Goal: Task Accomplishment & Management: Use online tool/utility

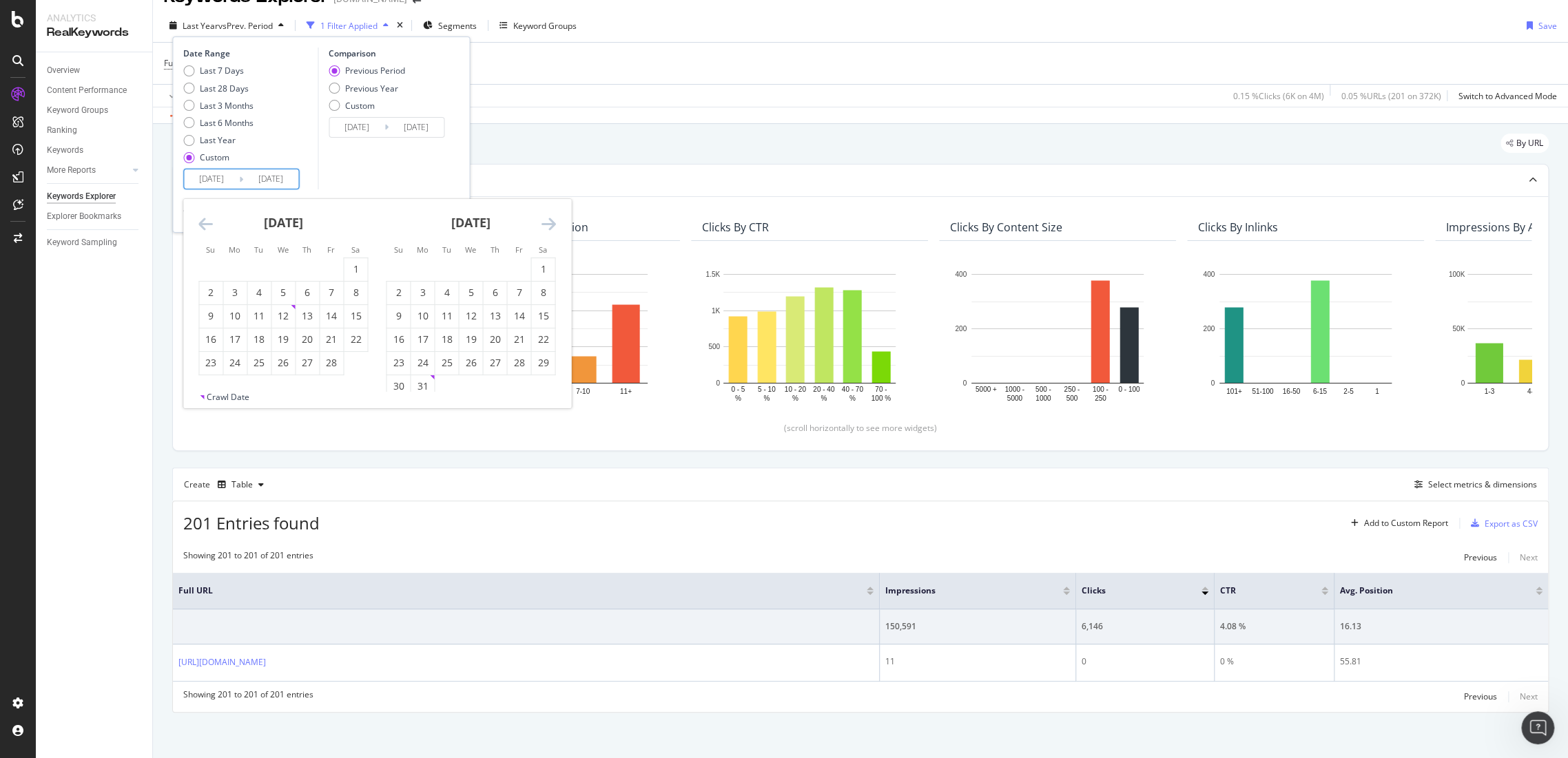
scroll to position [225, 0]
click at [841, 68] on div "Full URL = gift Add Filter" at bounding box center [861, 63] width 1393 height 41
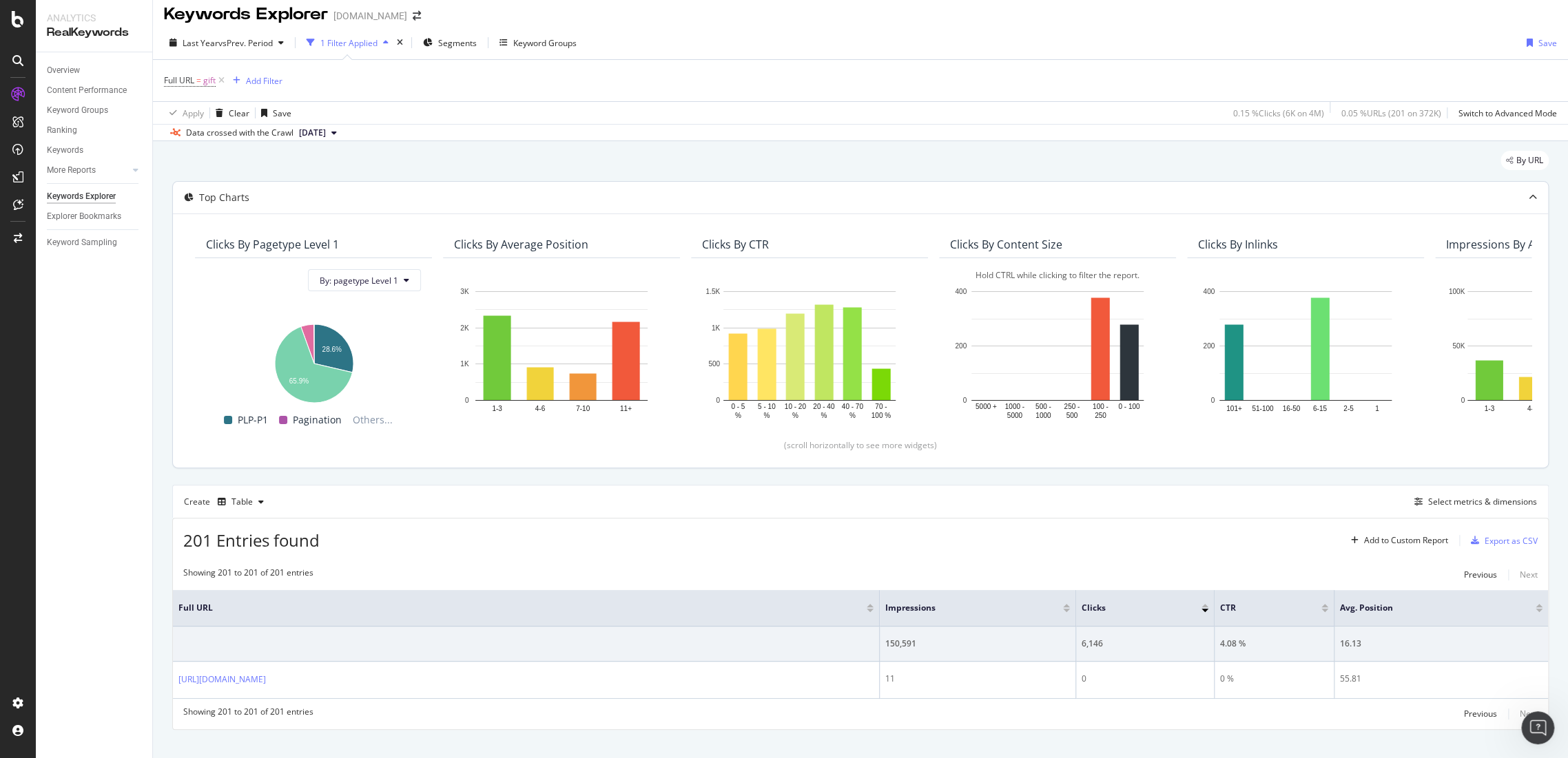
scroll to position [0, 0]
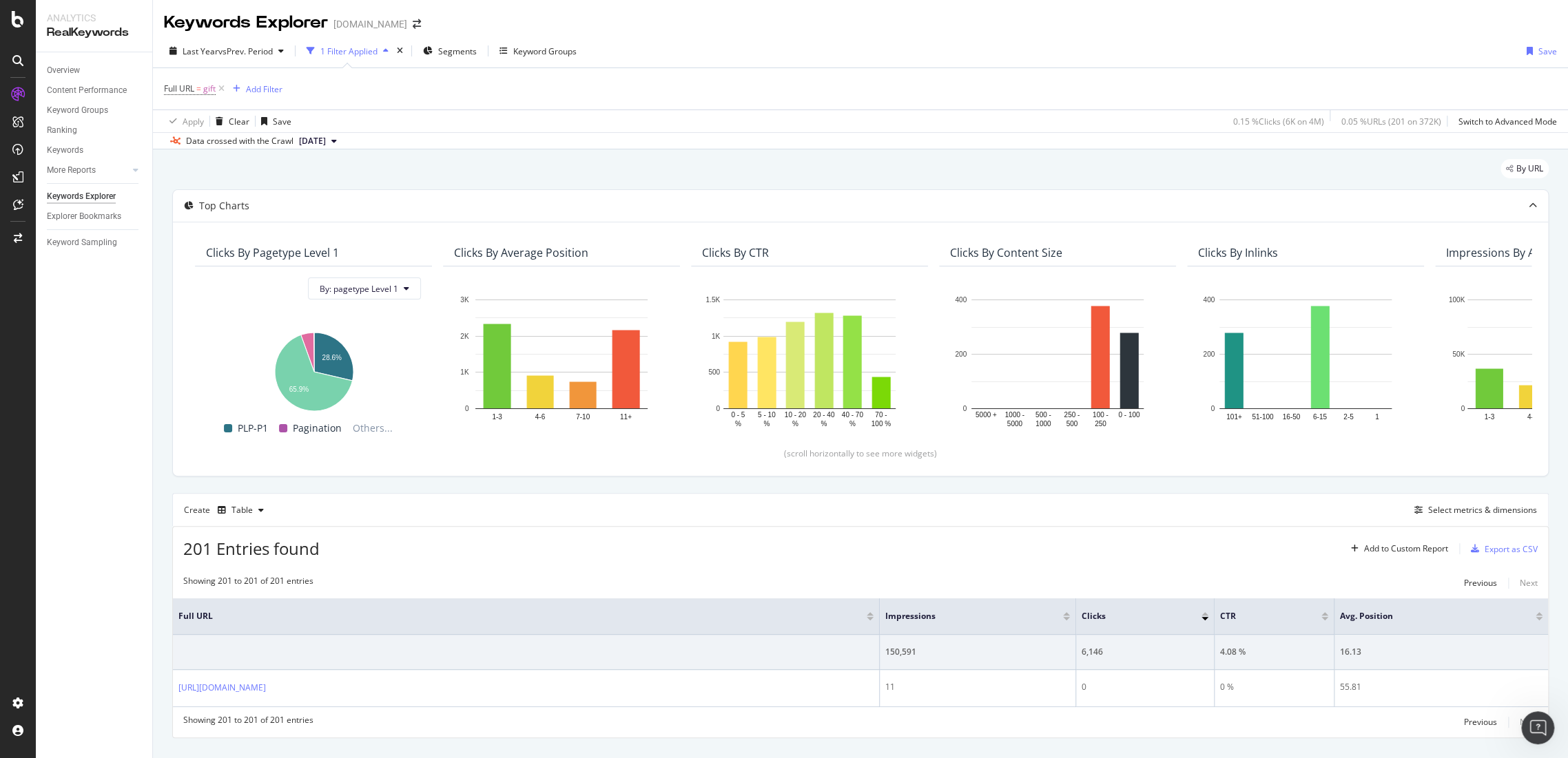
click at [221, 91] on icon at bounding box center [221, 88] width 12 height 14
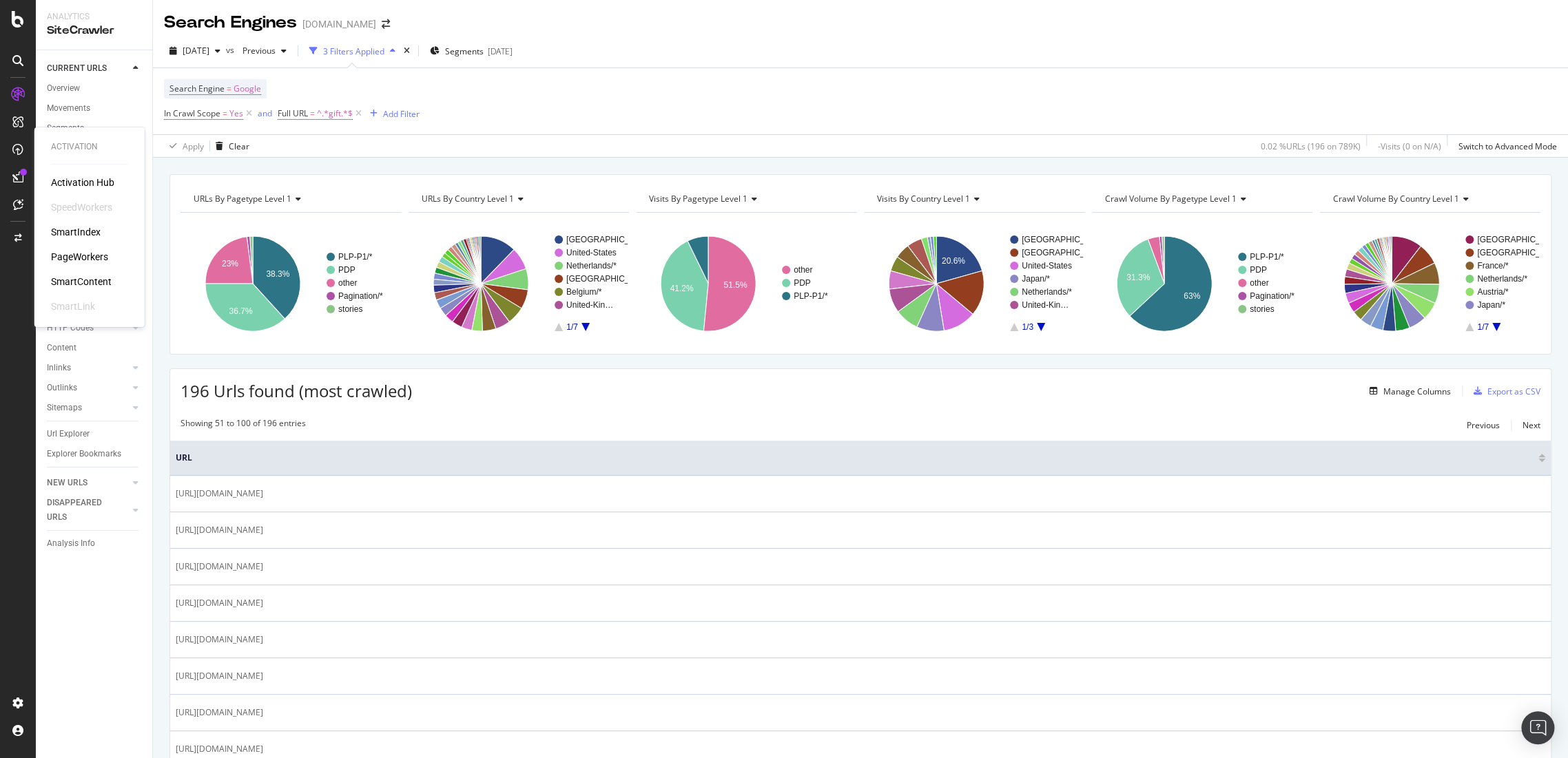
click at [82, 252] on div "PageWorkers" at bounding box center [80, 257] width 57 height 14
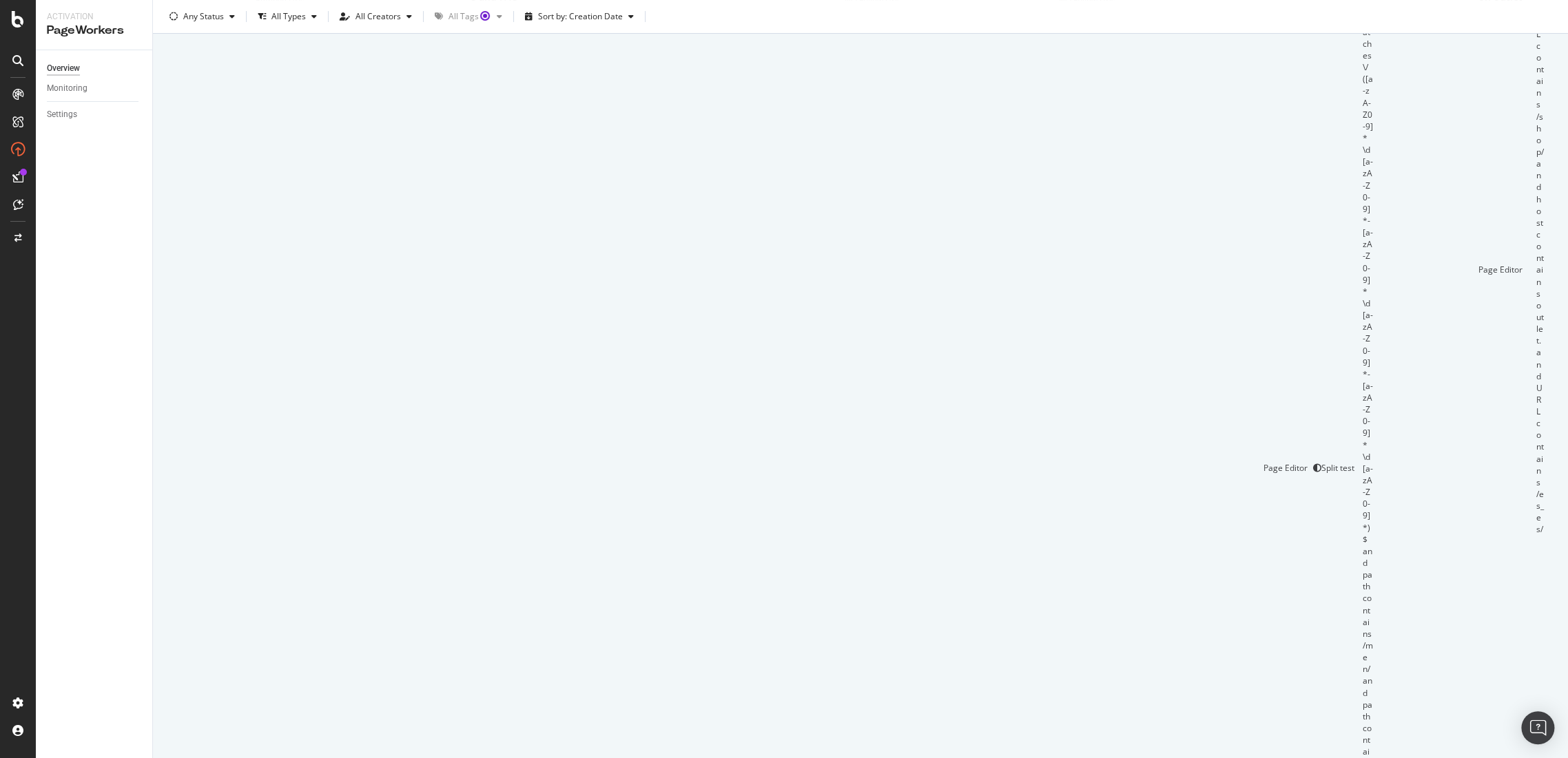
scroll to position [284, 0]
drag, startPoint x: 909, startPoint y: 698, endPoint x: 747, endPoint y: 677, distance: 163.4
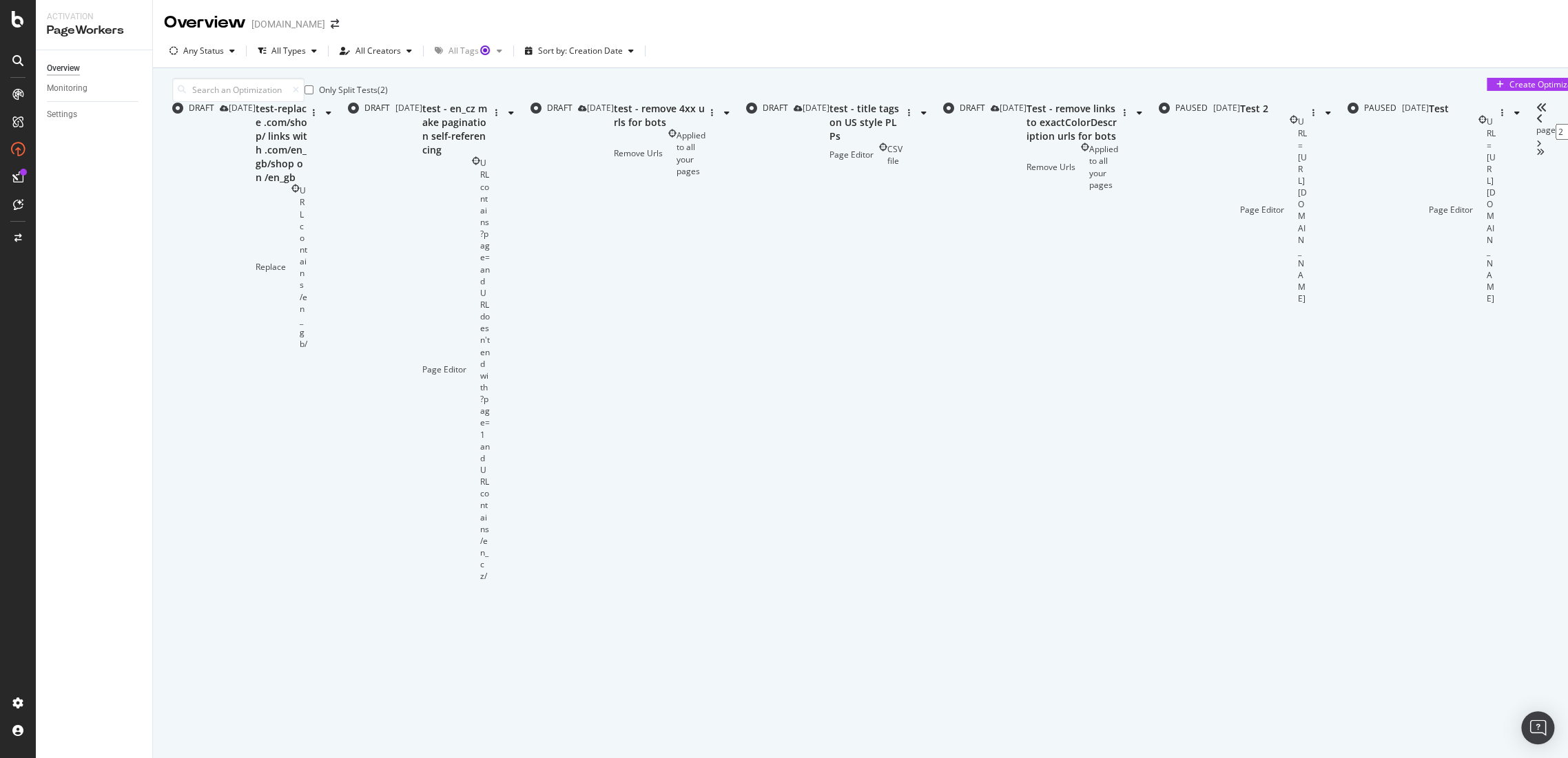
type input "3"
click at [1509, 90] on div "Create Optimization" at bounding box center [1548, 84] width 77 height 12
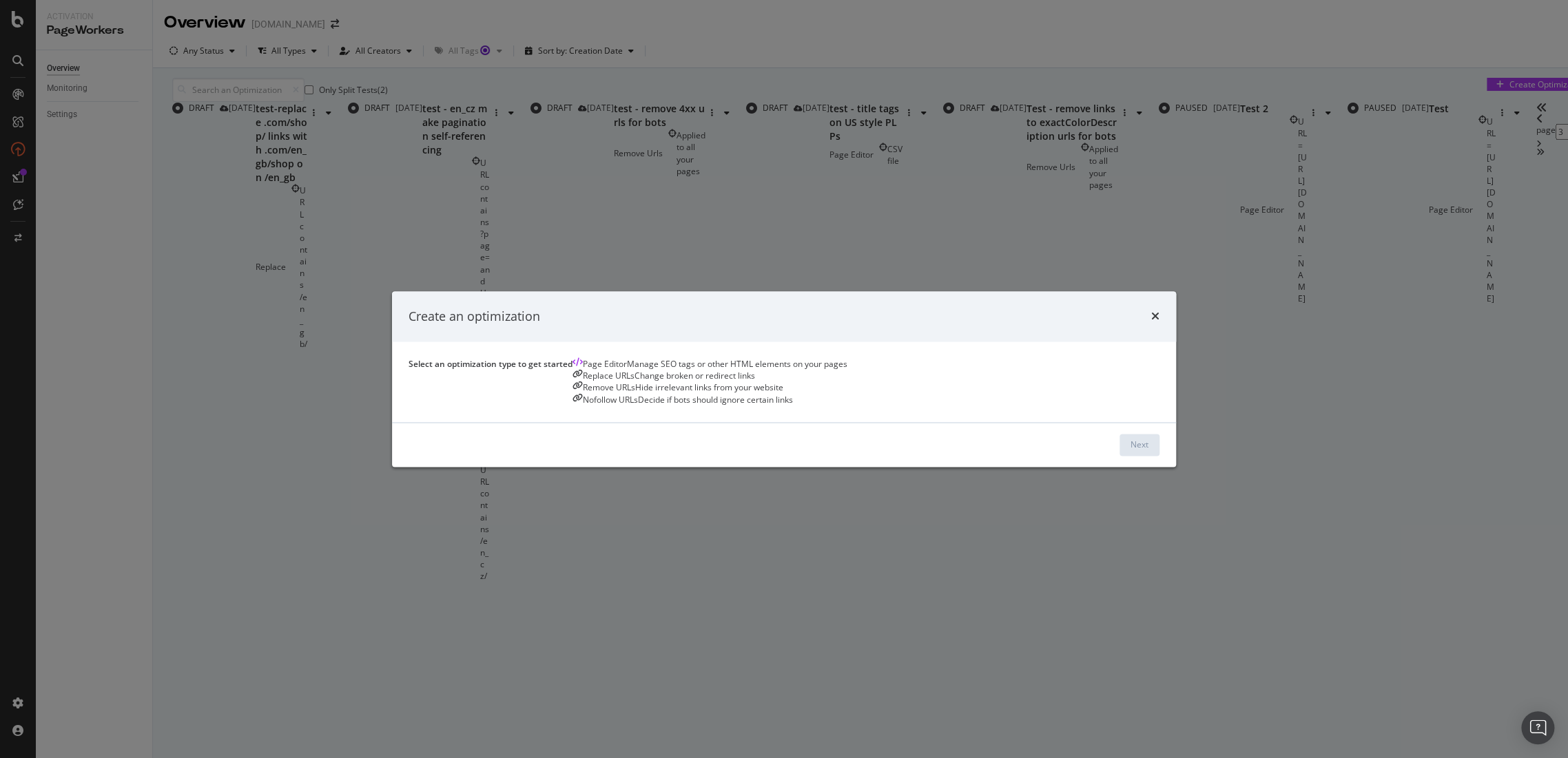
click at [1115, 308] on div "Create an optimization" at bounding box center [784, 317] width 751 height 18
click at [1151, 312] on icon "times" at bounding box center [1155, 317] width 8 height 11
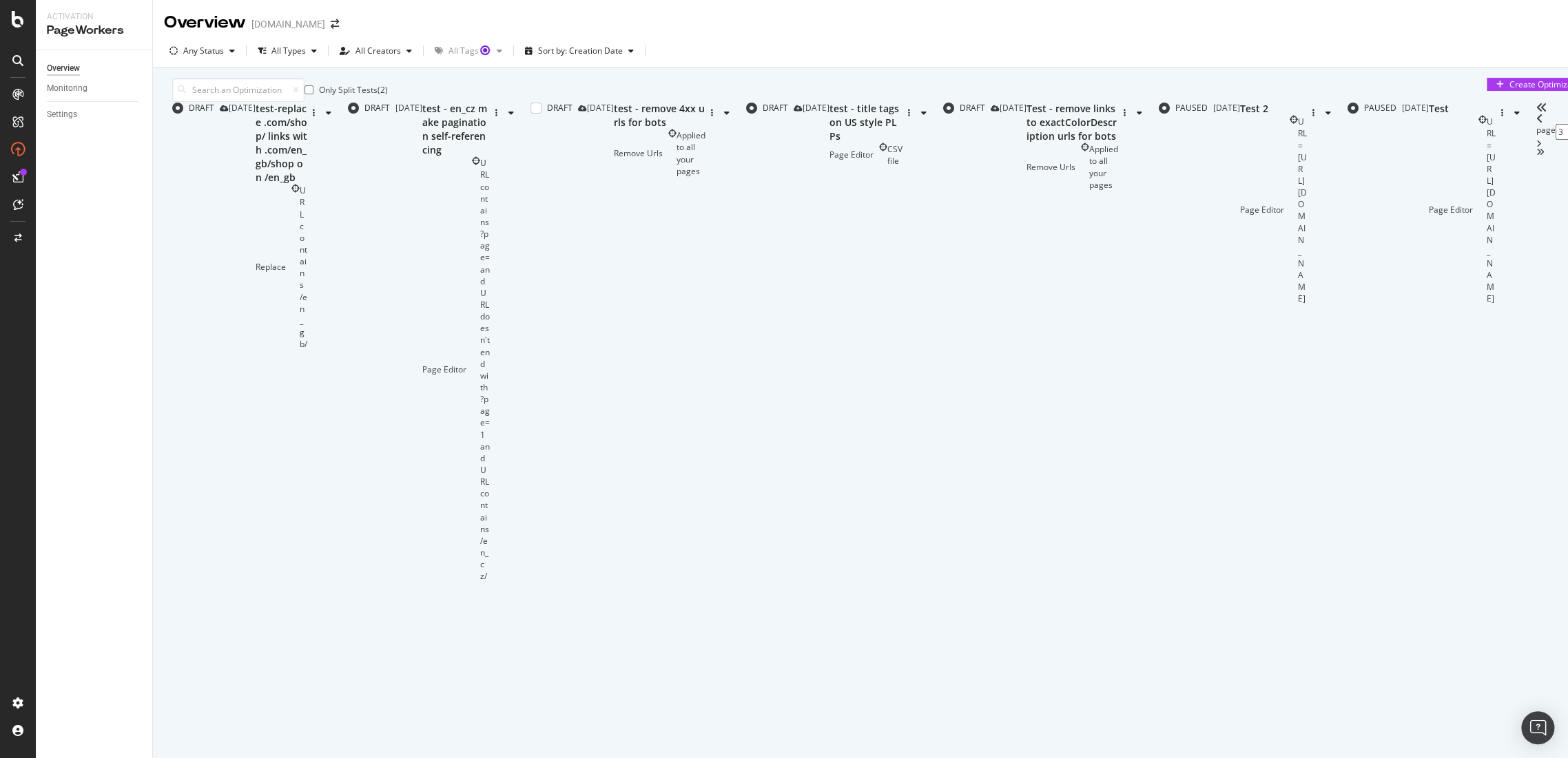
click at [614, 129] on div "test - remove 4xx urls for bots" at bounding box center [660, 115] width 92 height 27
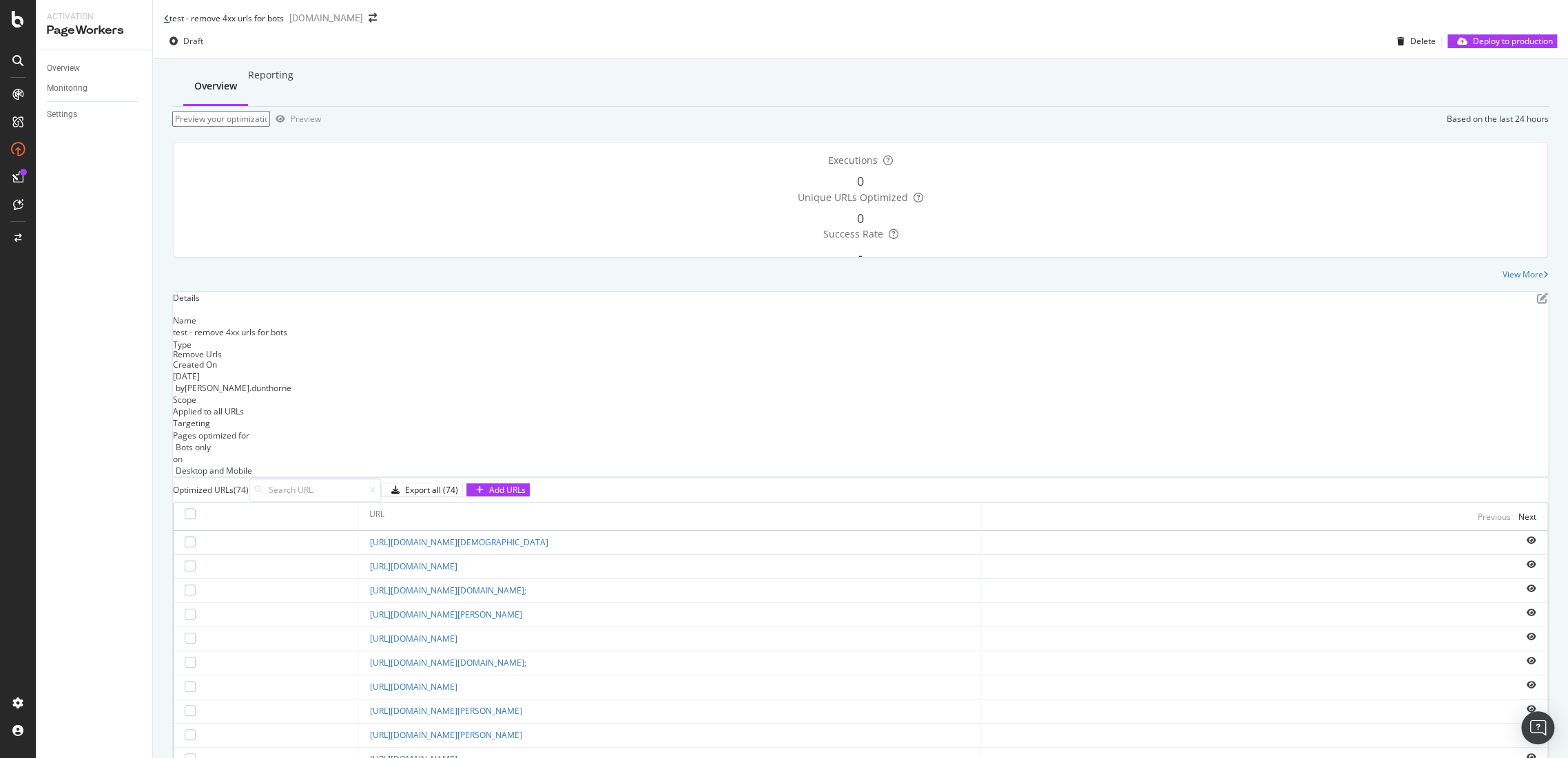
click at [164, 23] on icon at bounding box center [167, 18] width 5 height 8
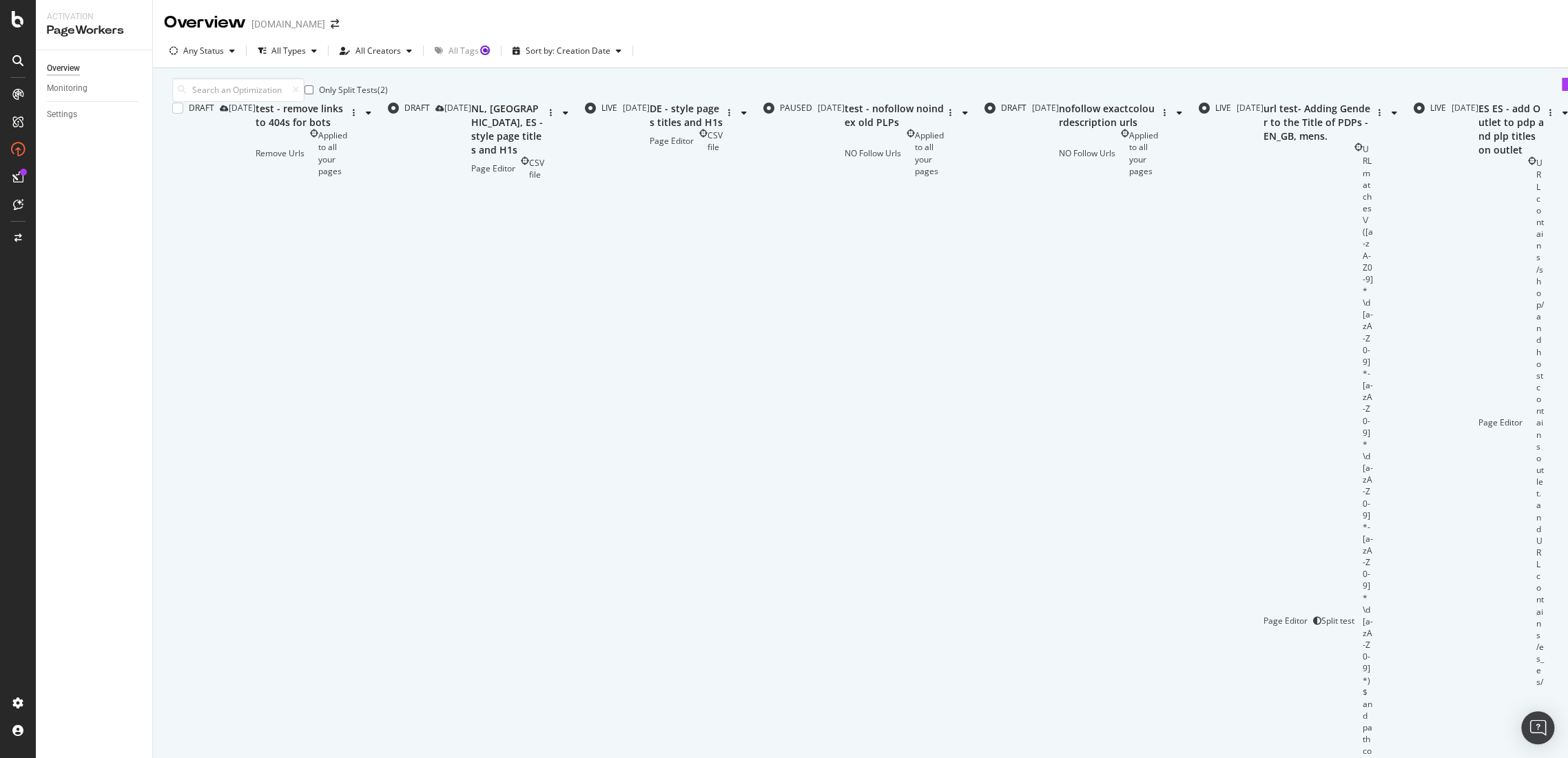
click at [347, 129] on div "test - remove links to 404s for bots" at bounding box center [302, 115] width 92 height 27
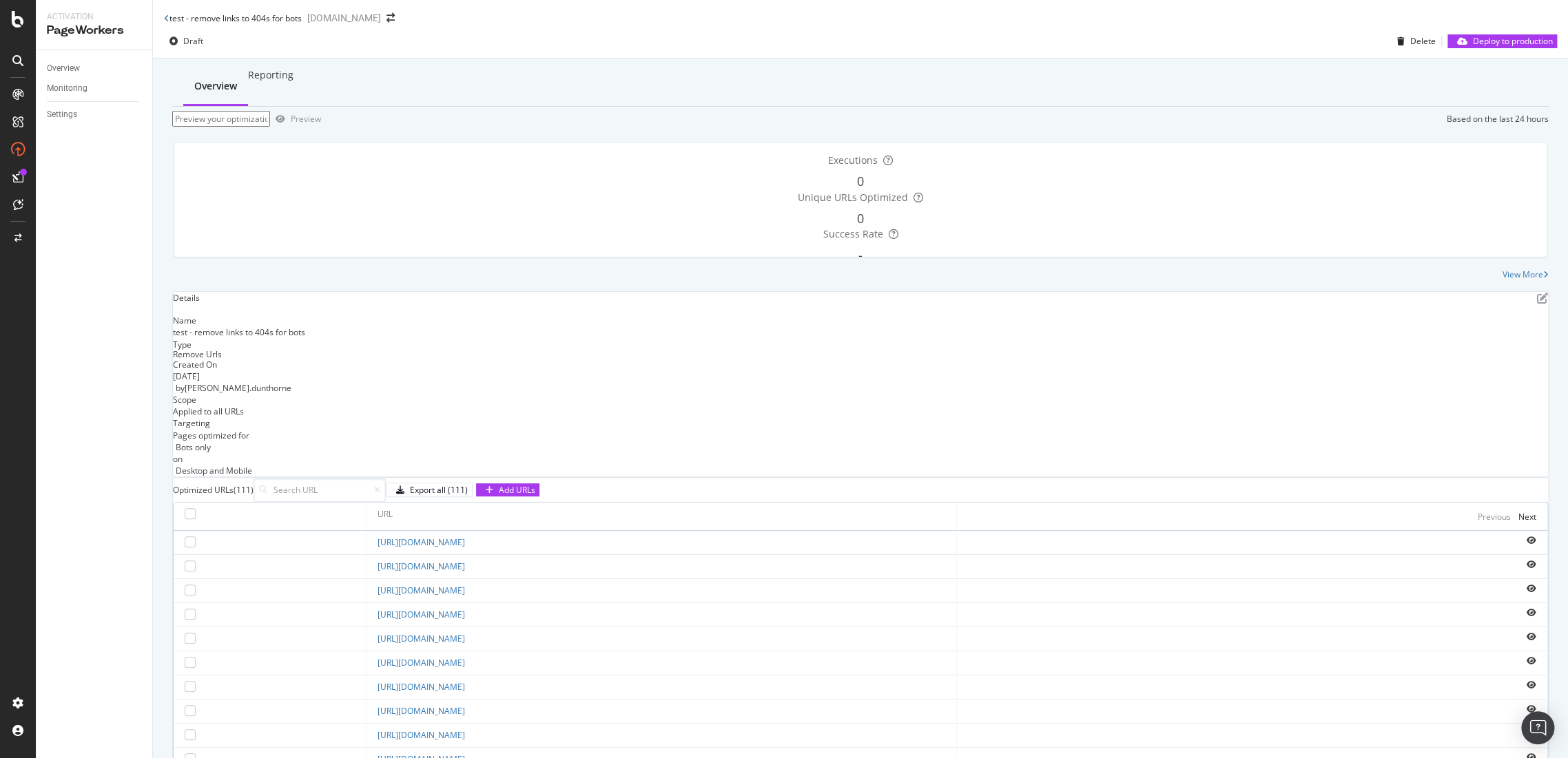
click at [172, 16] on div "test - remove links to 404s for bots" at bounding box center [233, 18] width 137 height 12
click at [170, 16] on div "test - remove links to 404s for bots" at bounding box center [233, 18] width 137 height 12
click at [165, 21] on icon at bounding box center [167, 18] width 5 height 8
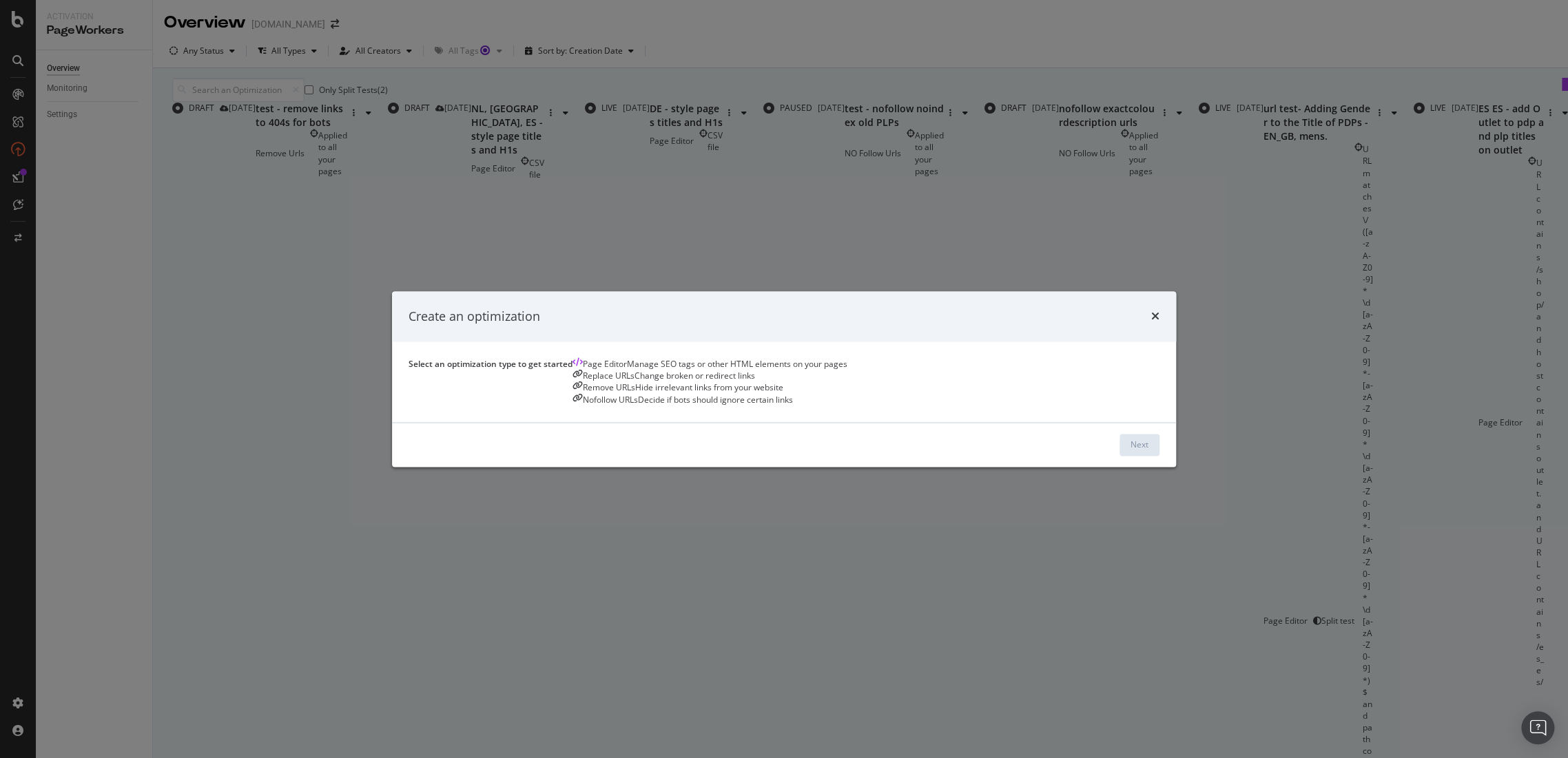
click at [847, 406] on div "Nofollow URLs Decide if bots should ignore certain links" at bounding box center [710, 400] width 275 height 12
click at [1151, 312] on icon "times" at bounding box center [1155, 317] width 8 height 11
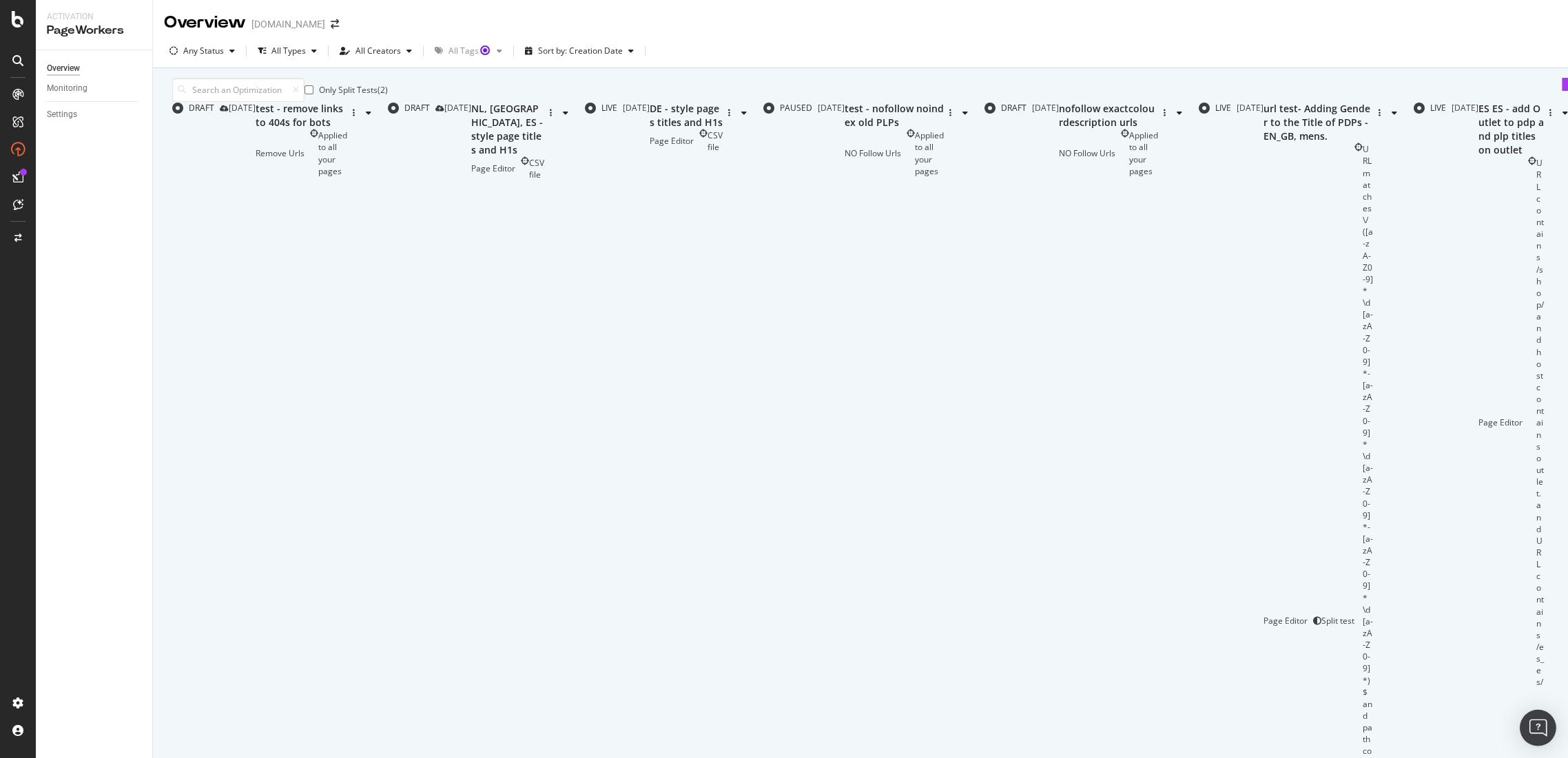
click at [1538, 726] on img "Open Intercom Messenger" at bounding box center [1538, 729] width 18 height 18
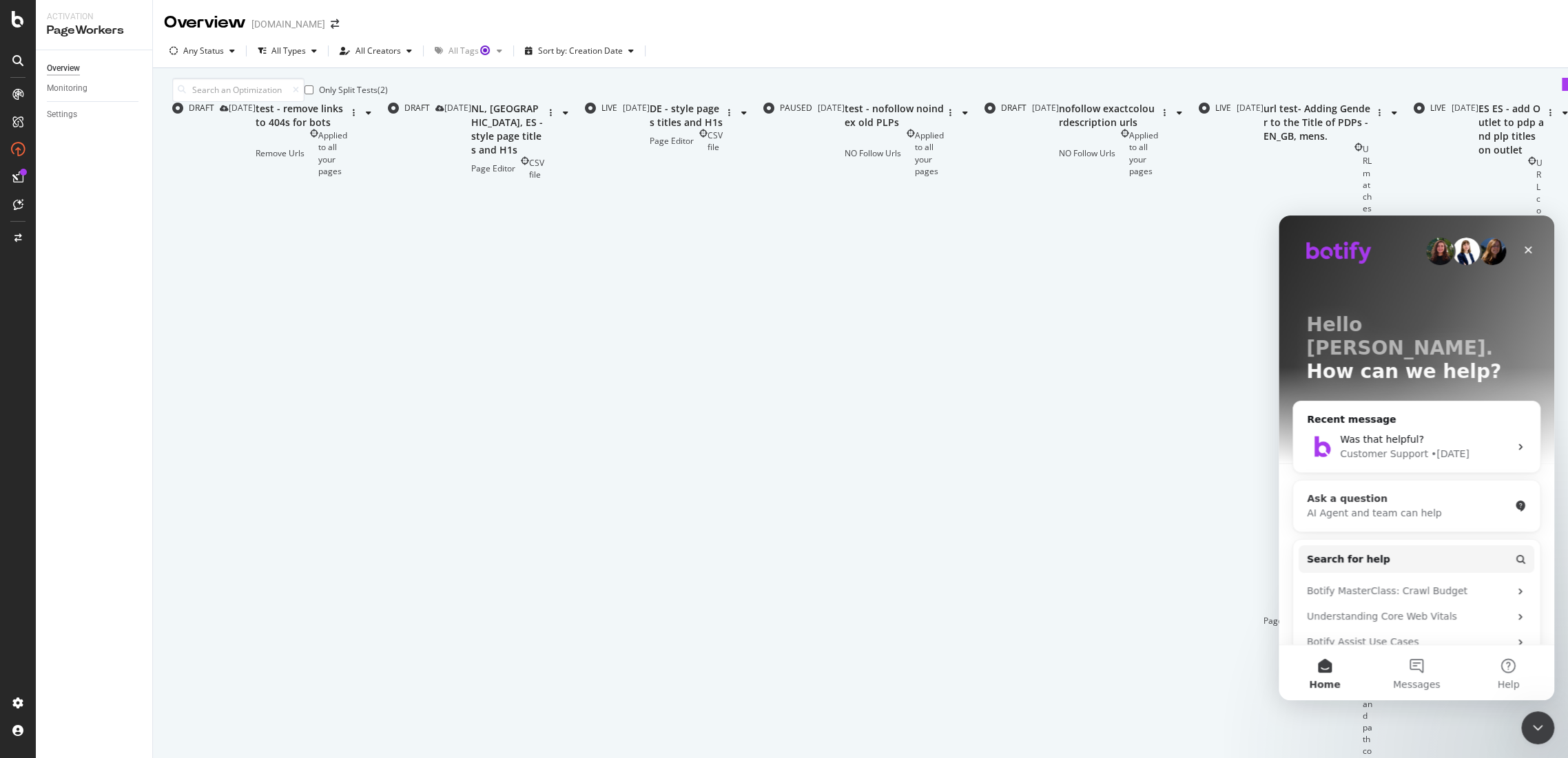
click at [1396, 492] on div "Ask a question" at bounding box center [1408, 500] width 203 height 15
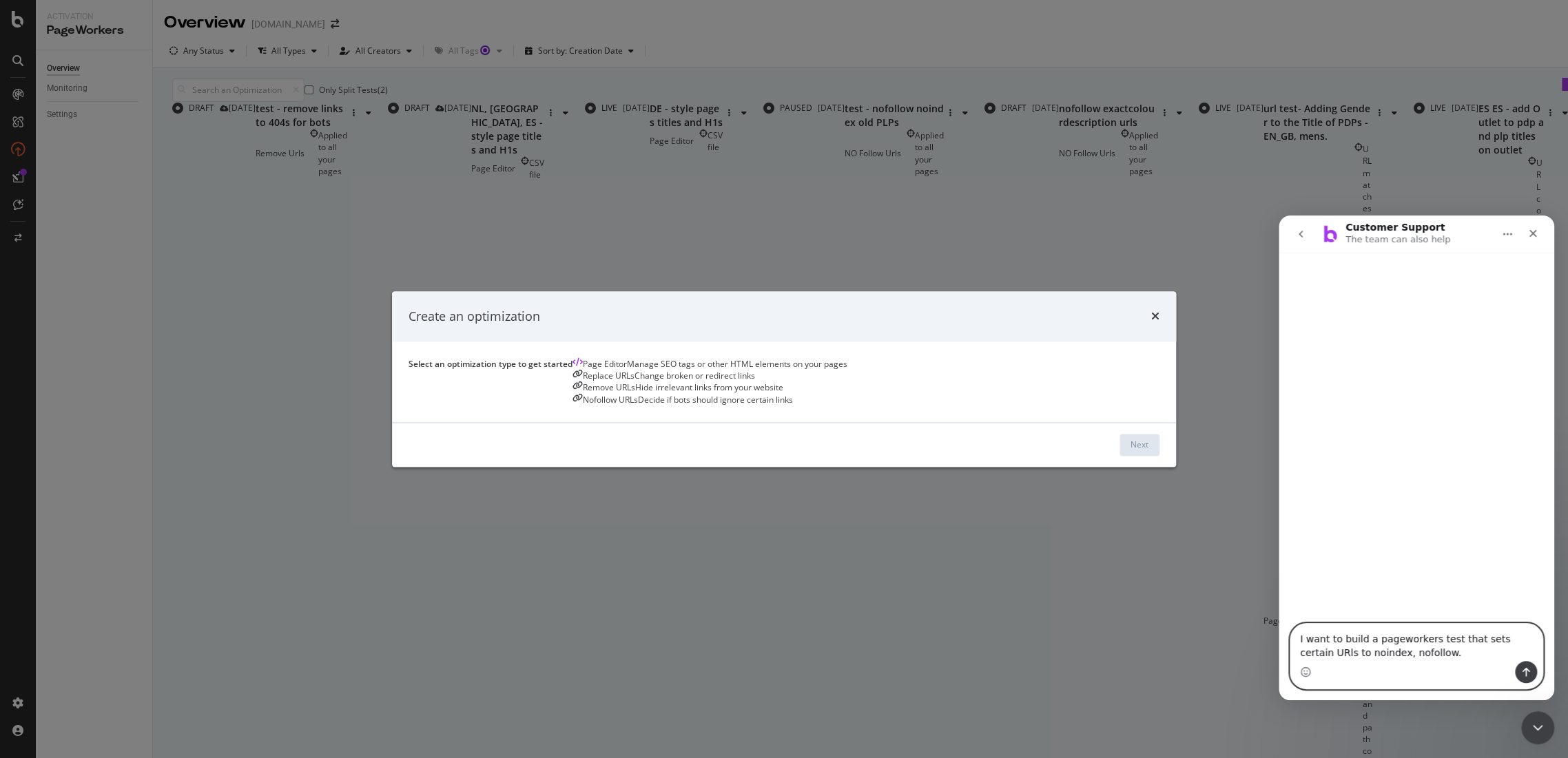
click at [1376, 656] on textarea "I want to build a pageworkers test that sets certain URls to noindex, nofollow." at bounding box center [1416, 643] width 252 height 38
click at [1420, 653] on textarea "I want to build a pageworkers test that sets certain URls to noindex, nofollow." at bounding box center [1416, 643] width 252 height 38
click at [1470, 658] on textarea "I want to build a pageworkers test that sets certain URls to noindex, nofollow.…" at bounding box center [1416, 643] width 252 height 38
click at [1453, 658] on textarea "I want to build a pageworkers test that sets certain URls to noindex, nofollow.…" at bounding box center [1416, 643] width 252 height 38
click at [1151, 312] on icon "times" at bounding box center [1155, 317] width 8 height 11
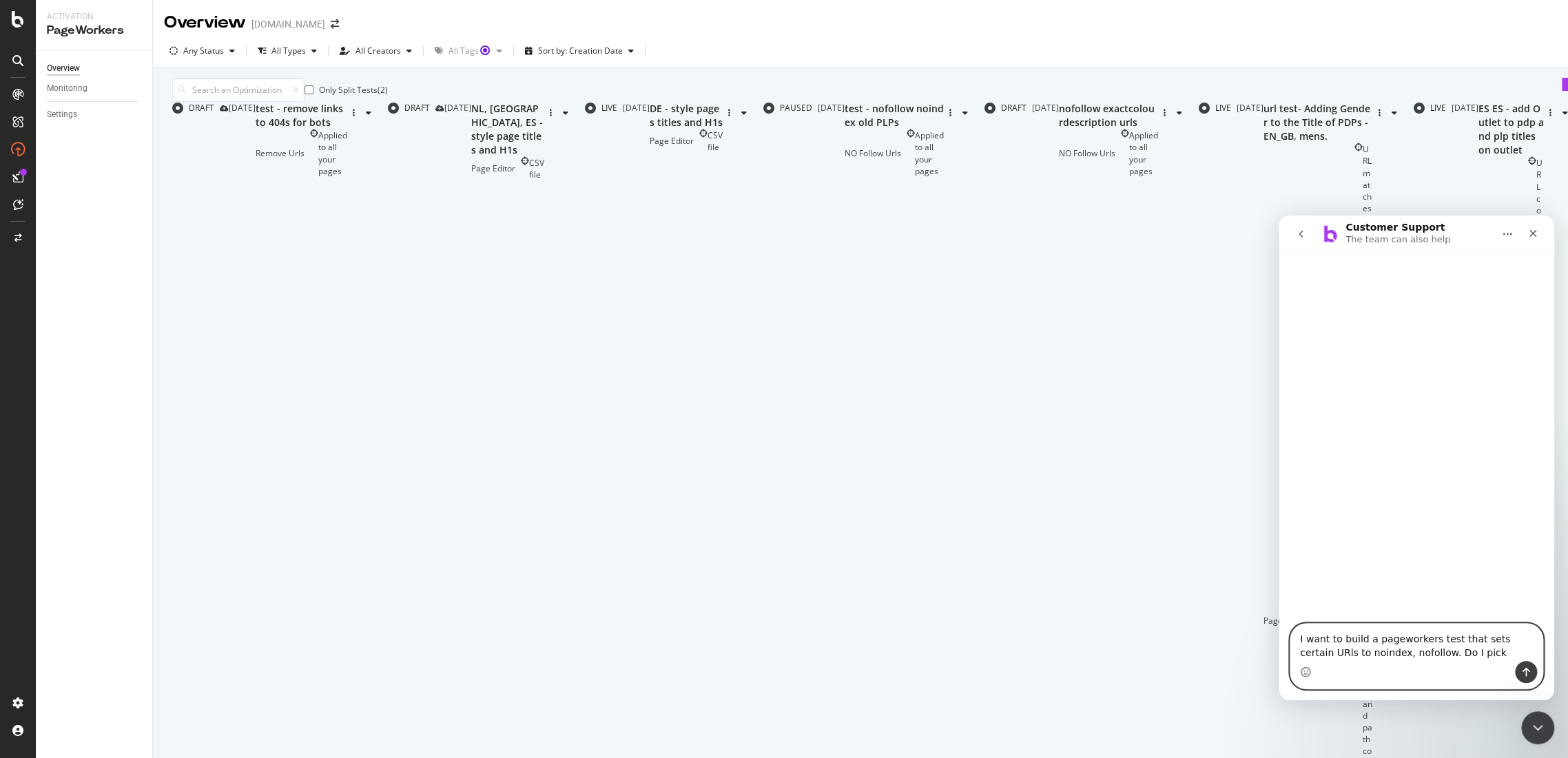
click at [1441, 647] on textarea "I want to build a pageworkers test that sets certain URls to noindex, nofollow.…" at bounding box center [1416, 643] width 252 height 38
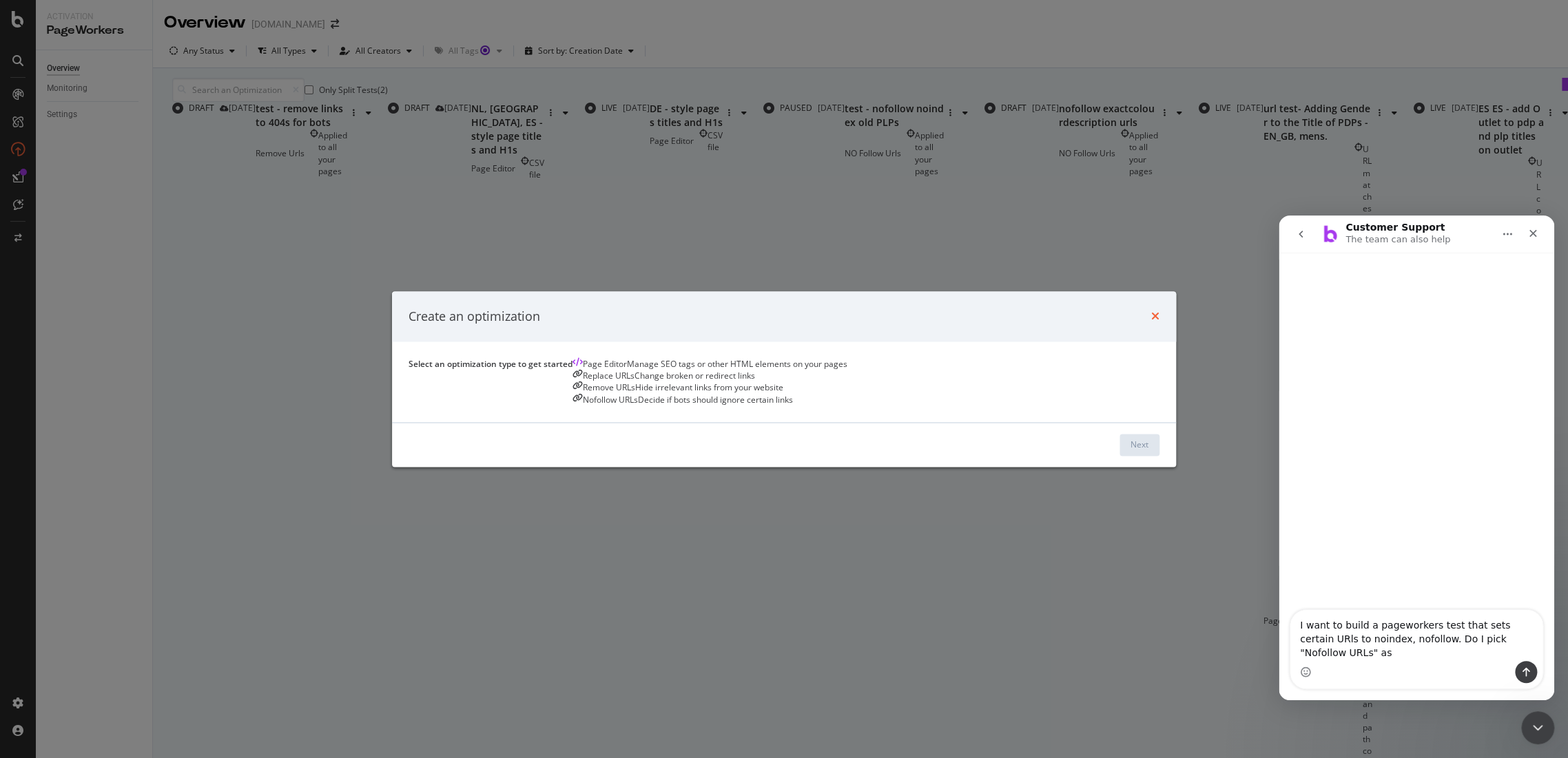
click at [1151, 312] on icon "times" at bounding box center [1155, 317] width 8 height 11
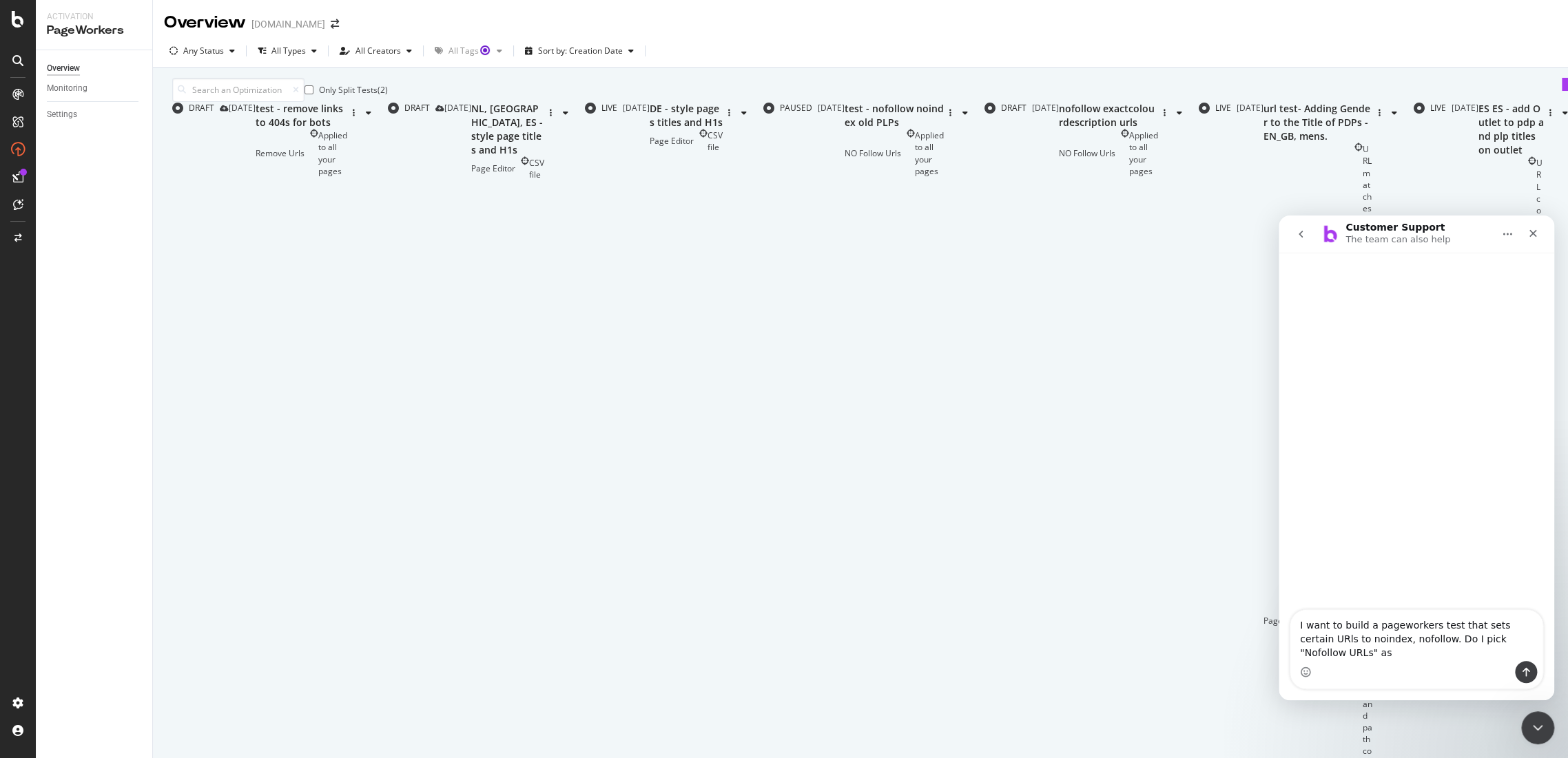
click at [1278, 215] on lt-div at bounding box center [1278, 215] width 0 height 0
click at [1278, 215] on lt-span at bounding box center [1278, 215] width 0 height 0
click at [1468, 658] on textarea "I want to build a pageworkers test that sets certain URls to noindex, nofollow.…" at bounding box center [1416, 636] width 252 height 51
type textarea "I want to build a pageworkers test that sets certain URls to noindex, nofollow.…"
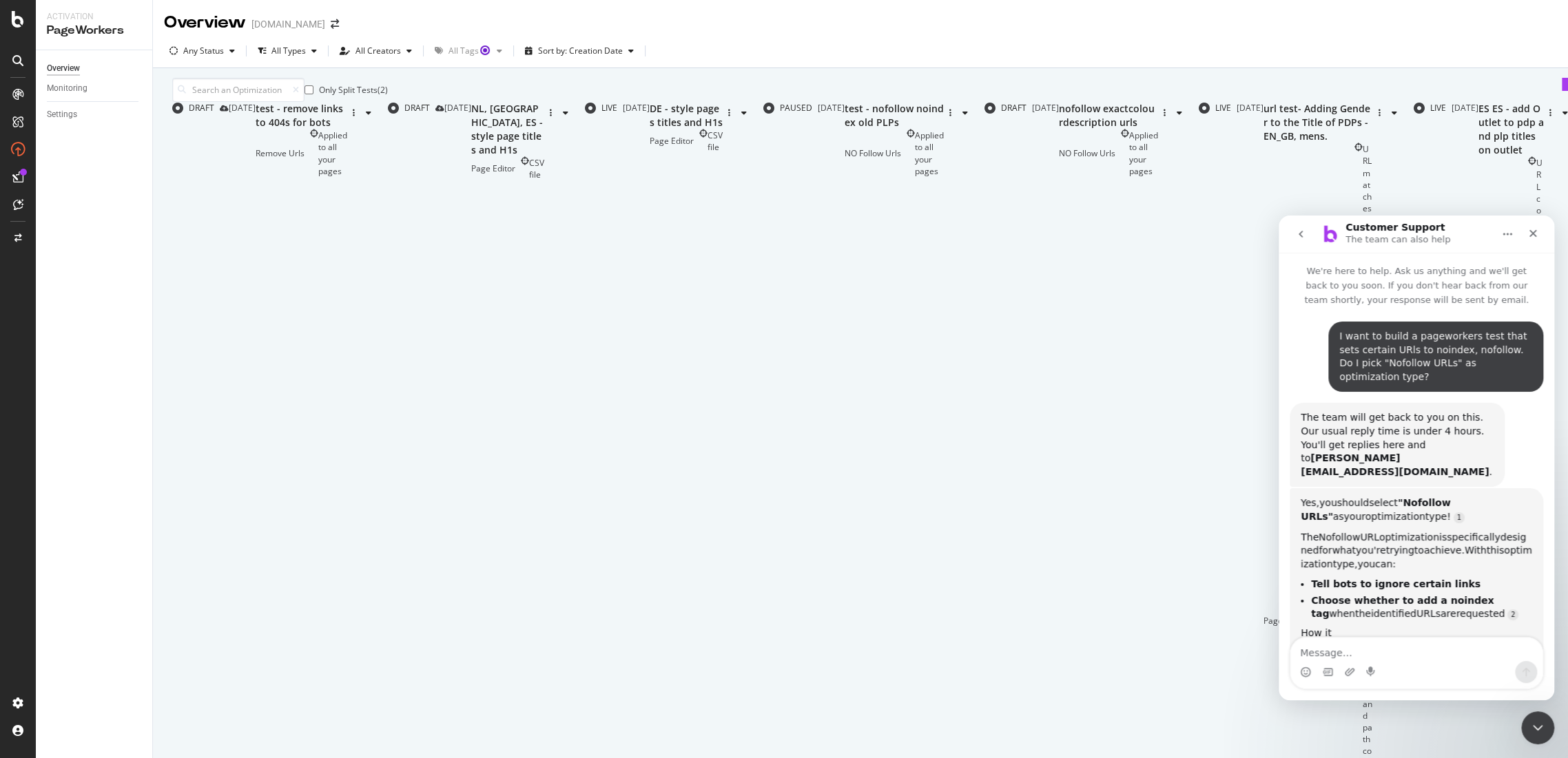
scroll to position [201, 0]
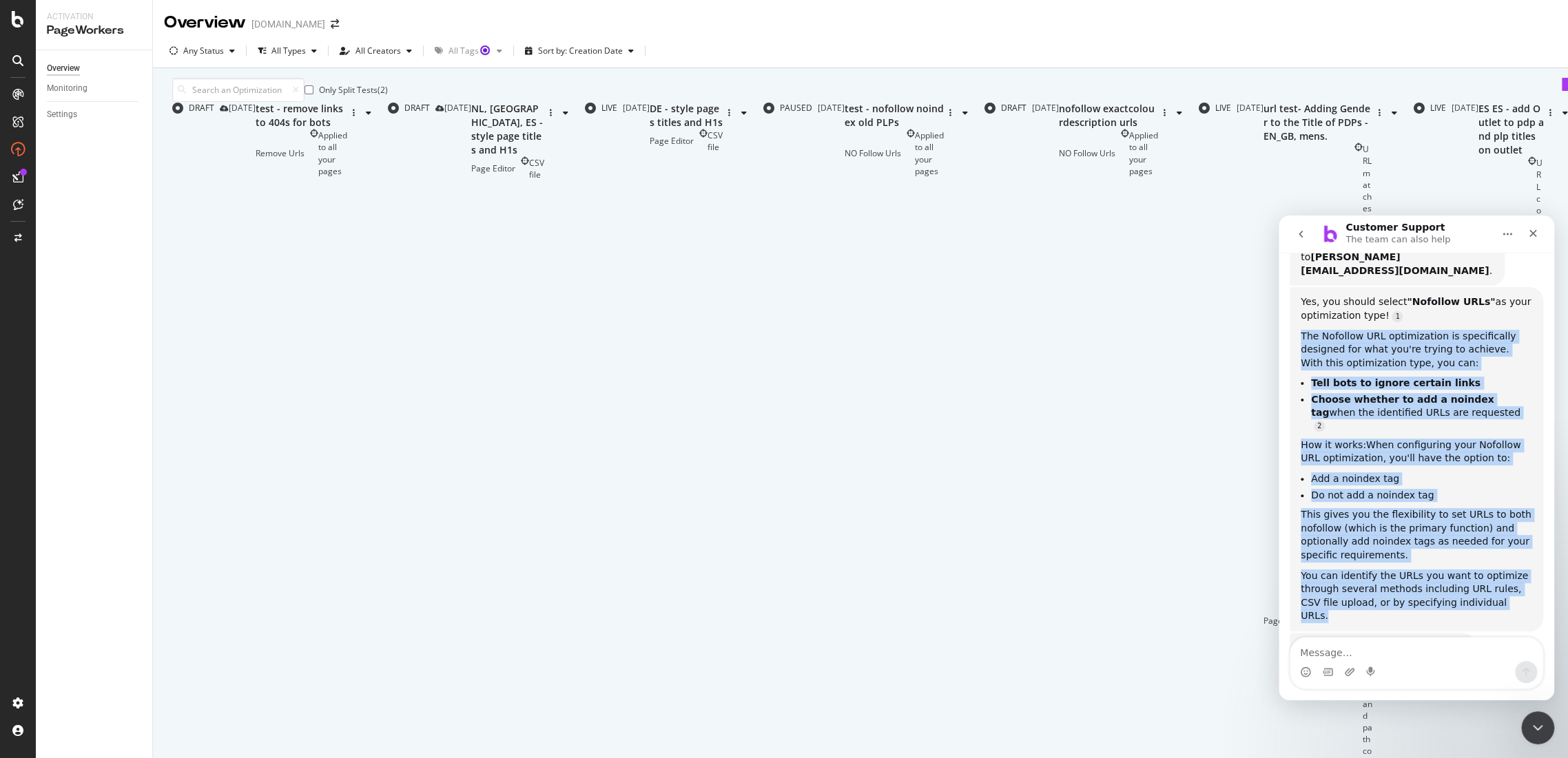
drag, startPoint x: 1503, startPoint y: 565, endPoint x: 1291, endPoint y: 309, distance: 332.4
click at [1291, 309] on div "Yes, you should select "Nofollow URLs" as your optimization type! The Nofollow …" at bounding box center [1416, 459] width 254 height 345
copy div "The Nofollow URL optimization is specifically designed for what you're trying t…"
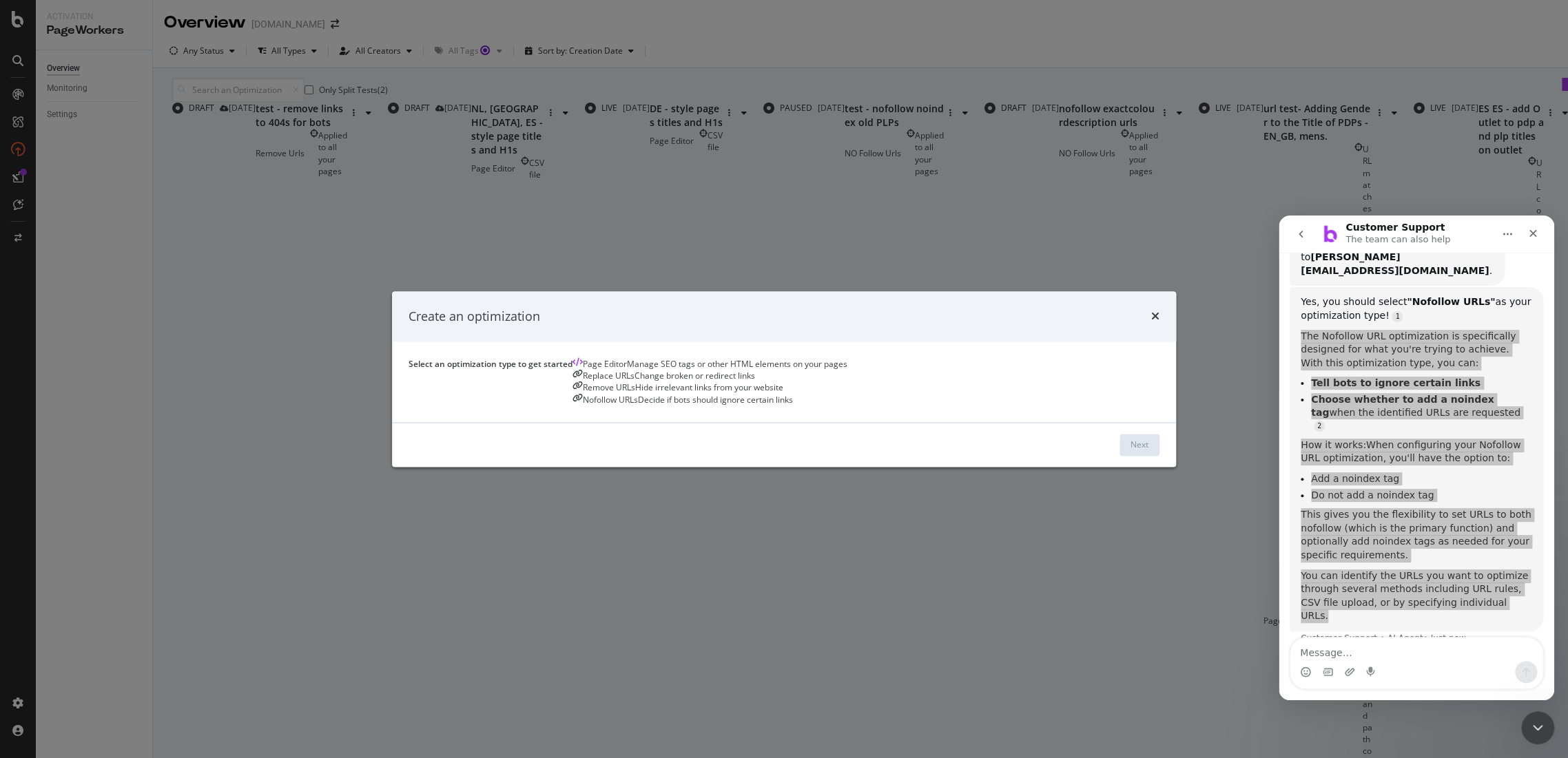
click at [793, 406] on div "Decide if bots should ignore certain links" at bounding box center [715, 400] width 155 height 12
click at [1119, 456] on button "Next" at bounding box center [1139, 445] width 40 height 22
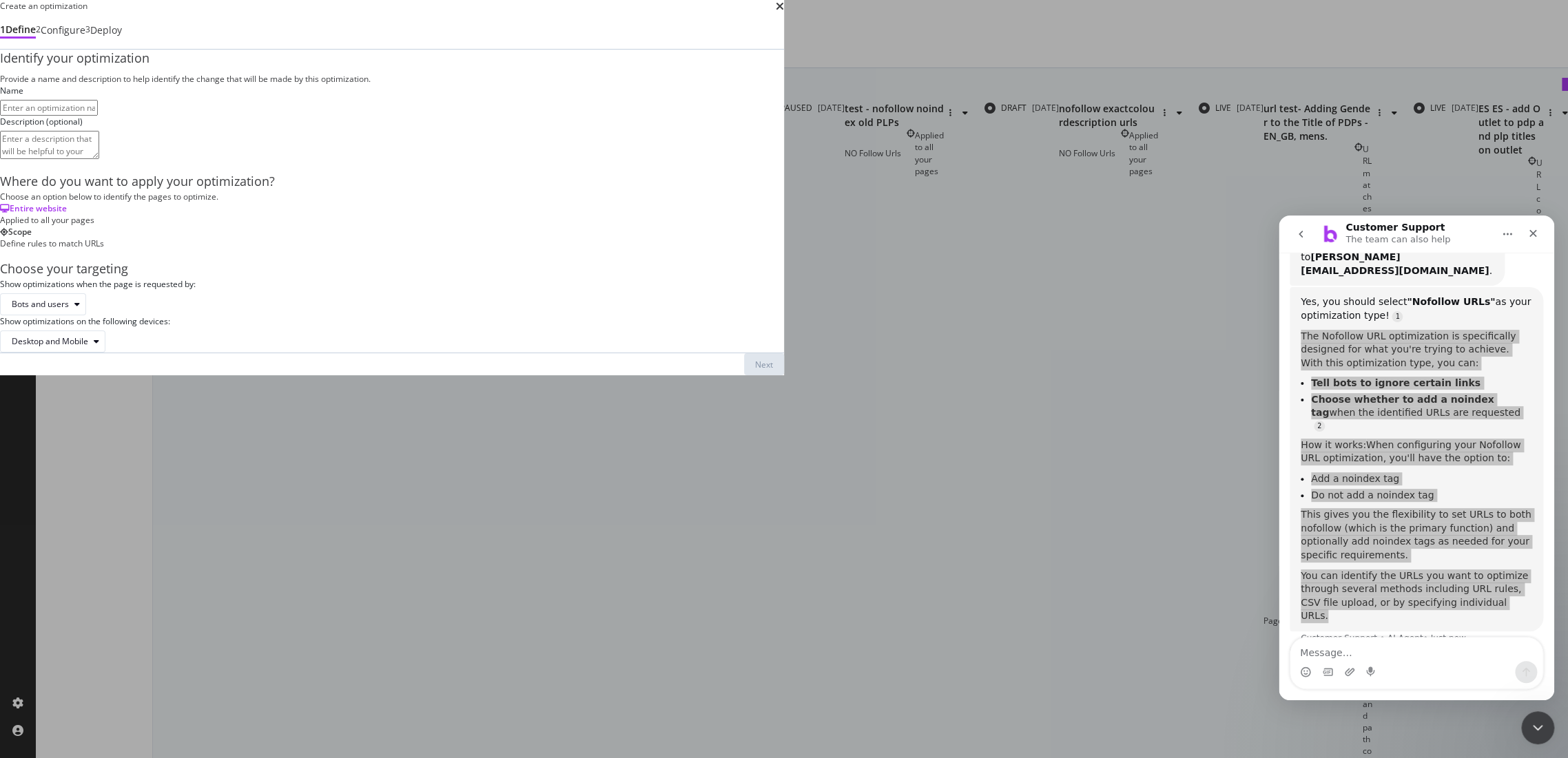
click at [98, 115] on input "modal" at bounding box center [49, 107] width 98 height 16
type input "Set redundant PLPs to noindex, nofollow"
click at [99, 159] on textarea "modal" at bounding box center [49, 145] width 99 height 27
click at [99, 159] on textarea "Adding the PLPs that have been confirmed by the" at bounding box center [49, 145] width 99 height 27
click at [99, 159] on textarea "Updating the indexataion status of the PLPs that have been confirmed by the" at bounding box center [49, 145] width 99 height 27
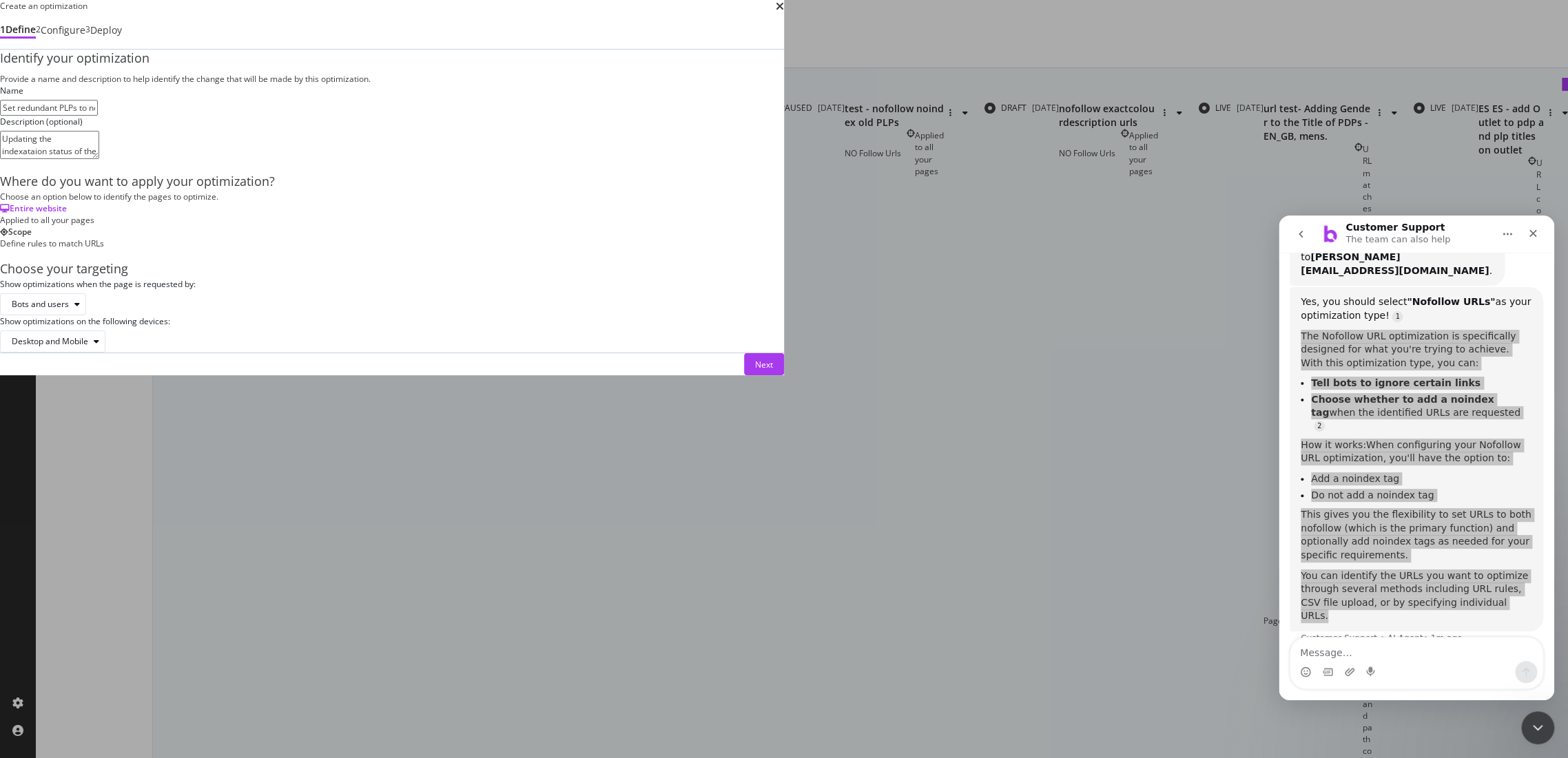
click at [0, 0] on lt-span "indexa ti on" at bounding box center [0, 0] width 0 height 0
click at [99, 159] on textarea "Updating the indexation status of the PLPs that have been confirmed by the" at bounding box center [49, 145] width 99 height 27
click at [99, 159] on textarea "Updating the indexation status of the PLPs that have been confirmed to be remov…" at bounding box center [49, 145] width 99 height 27
type textarea "Updating the indexation status of the PLPs that have been confirmed to be remov…"
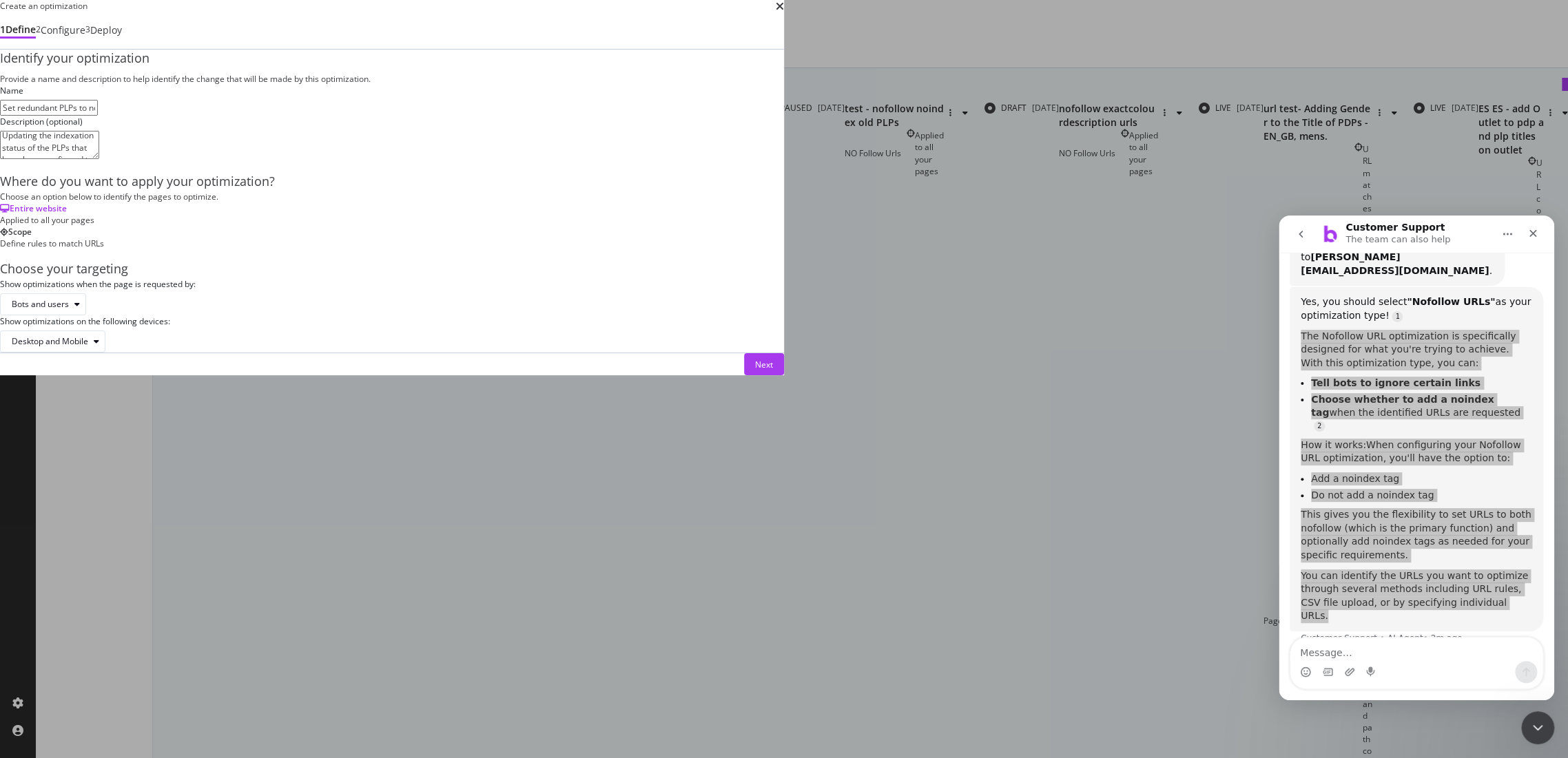
click at [564, 249] on div "Define rules to match URLs" at bounding box center [391, 243] width 784 height 12
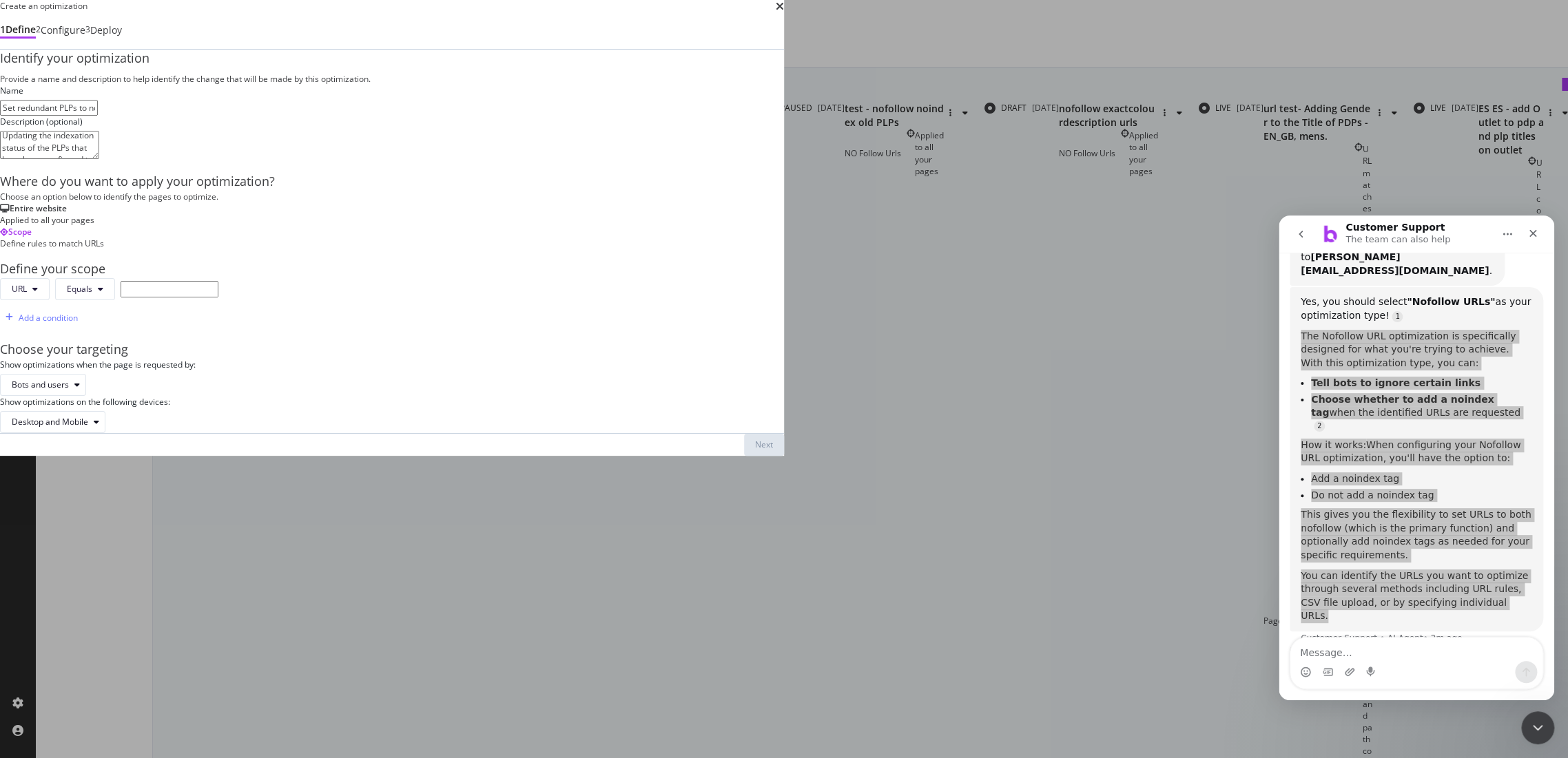
click at [439, 226] on div "Entire website Applied to all your pages" at bounding box center [391, 214] width 784 height 24
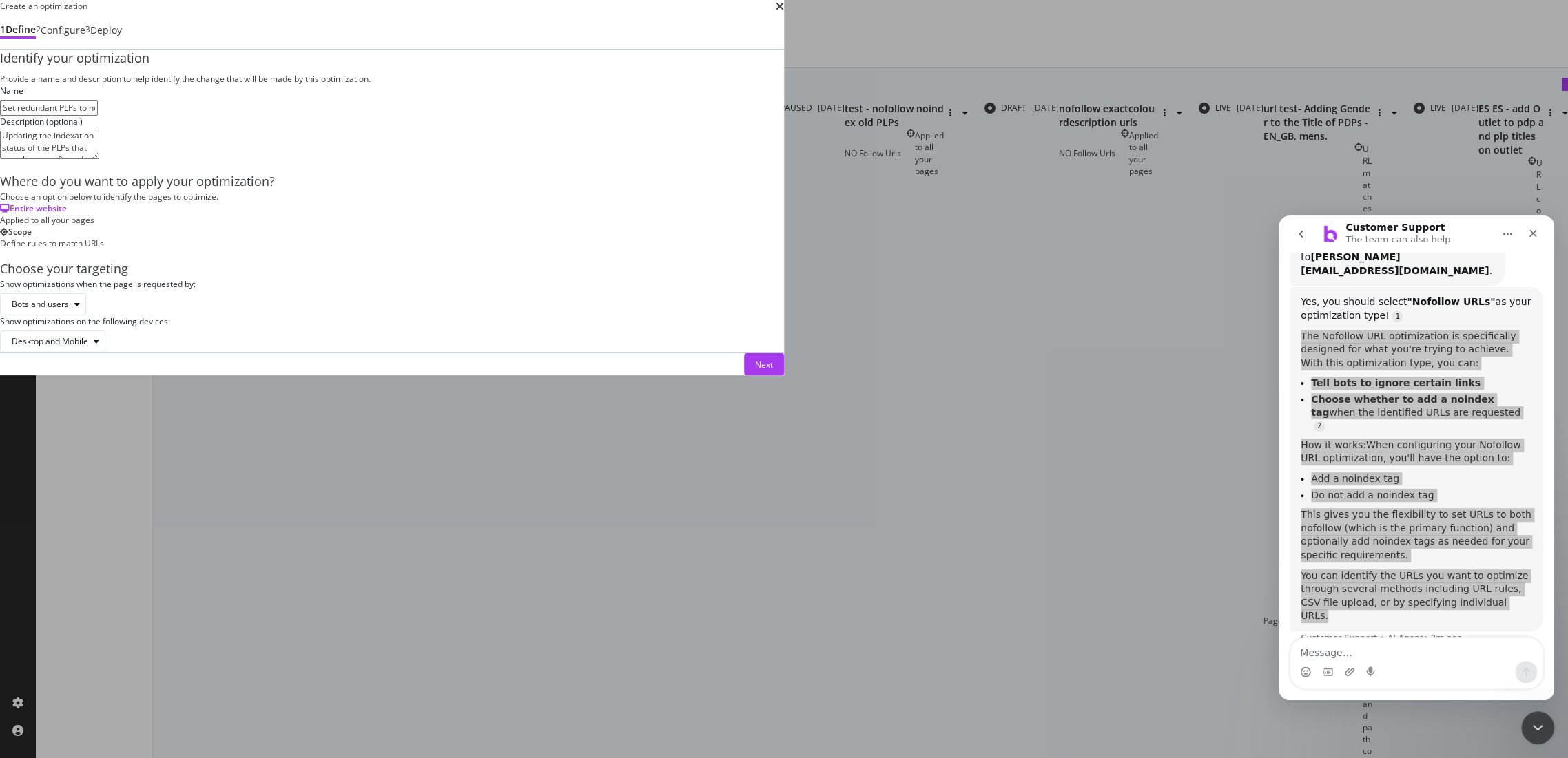
click at [570, 237] on div "Scope" at bounding box center [391, 232] width 784 height 12
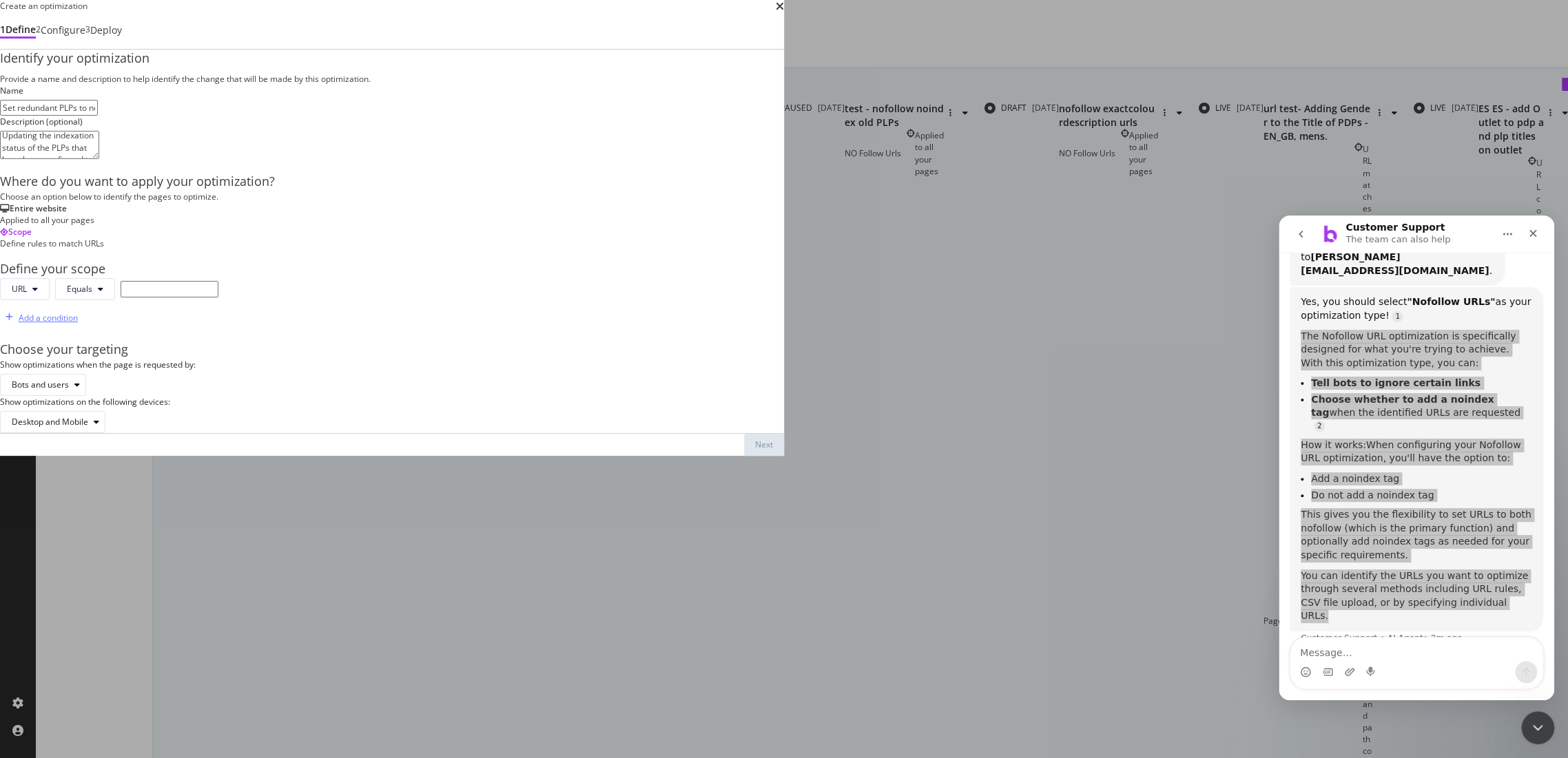
click at [78, 324] on div "Add a condition" at bounding box center [48, 317] width 60 height 12
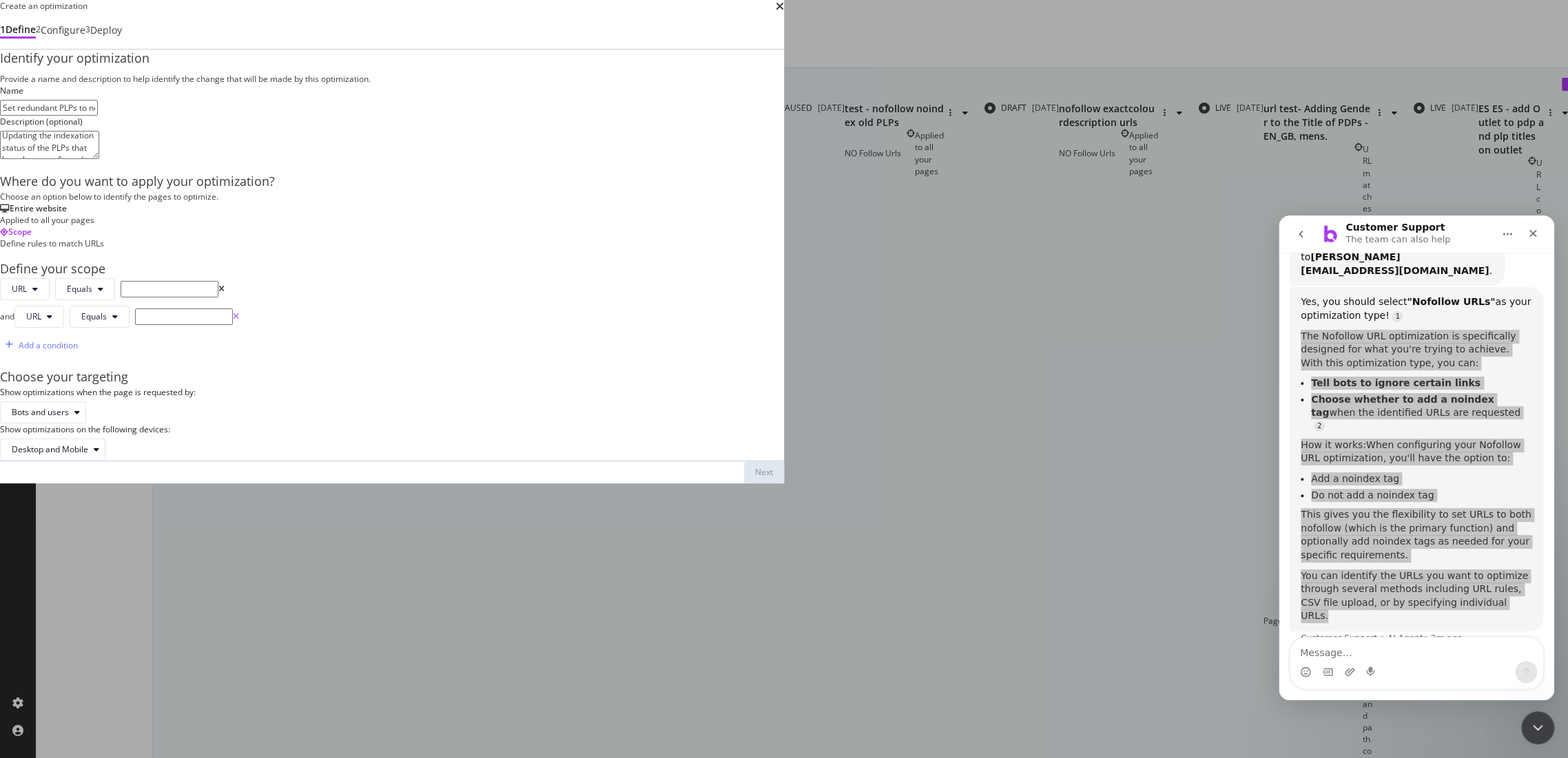
click at [239, 321] on icon "times" at bounding box center [236, 316] width 6 height 8
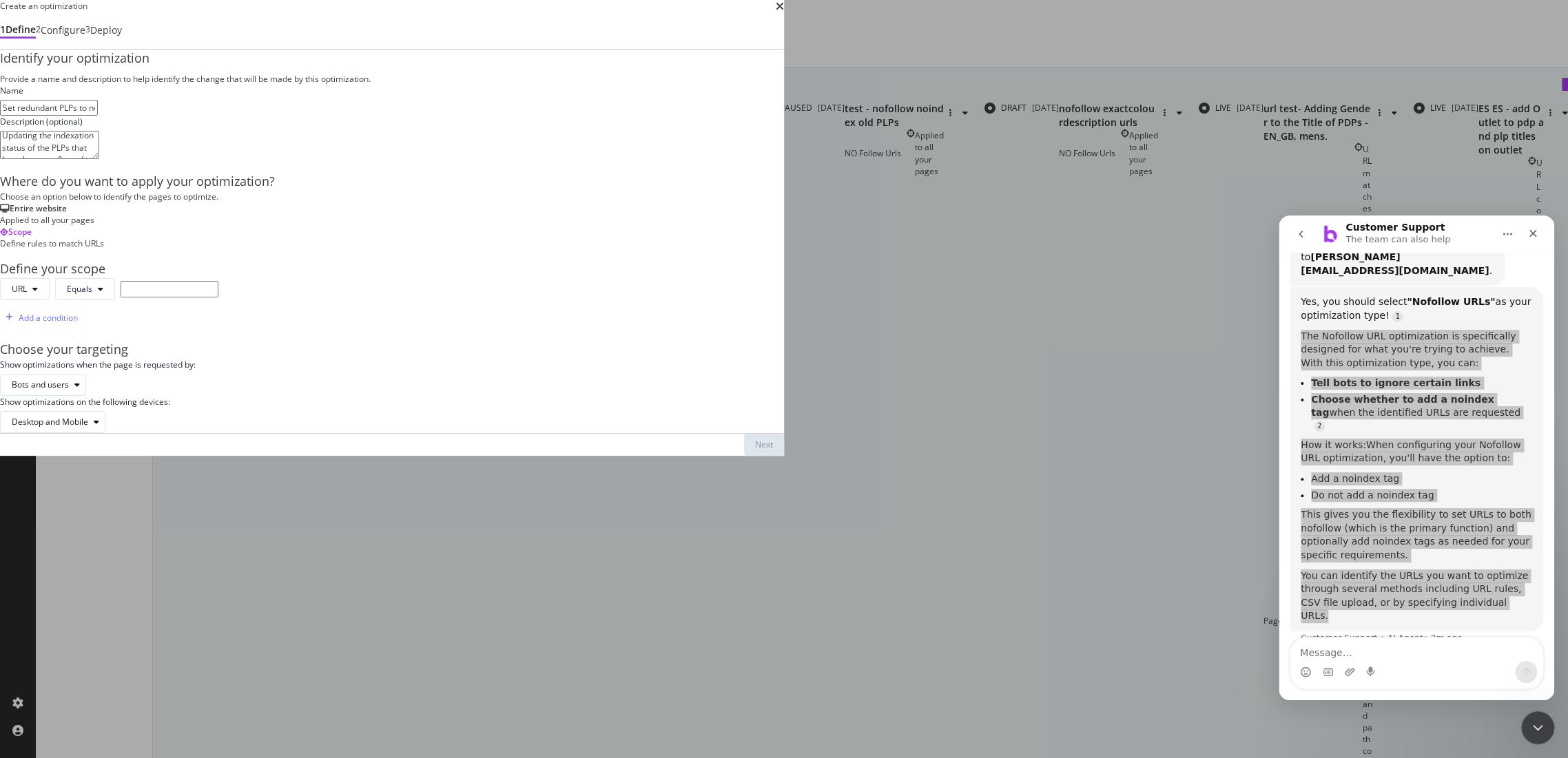
click at [99, 159] on textarea "Updating the indexation status of the PLPs that have been confirmed to be remov…" at bounding box center [49, 145] width 99 height 27
drag, startPoint x: 563, startPoint y: 183, endPoint x: 279, endPoint y: 191, distance: 284.1
click at [279, 191] on div "Create an optimization 1 Define 2 Configure 3 Deploy Identify your optimization…" at bounding box center [391, 228] width 784 height 456
click at [441, 226] on div "Applied to all your pages" at bounding box center [391, 220] width 784 height 12
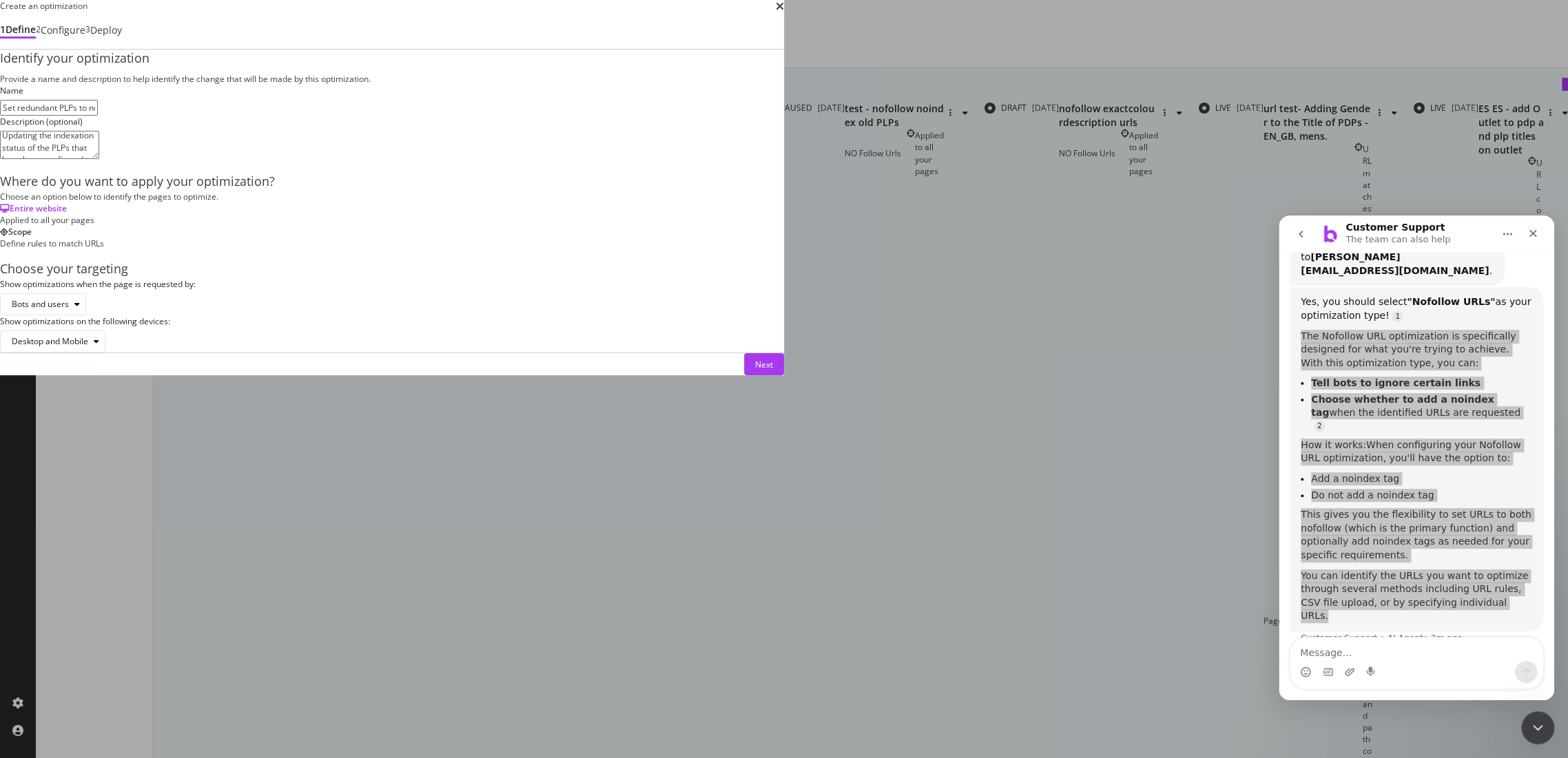
click at [752, 353] on div "Identify your optimization Provide a name and description to help identify the …" at bounding box center [391, 201] width 784 height 303
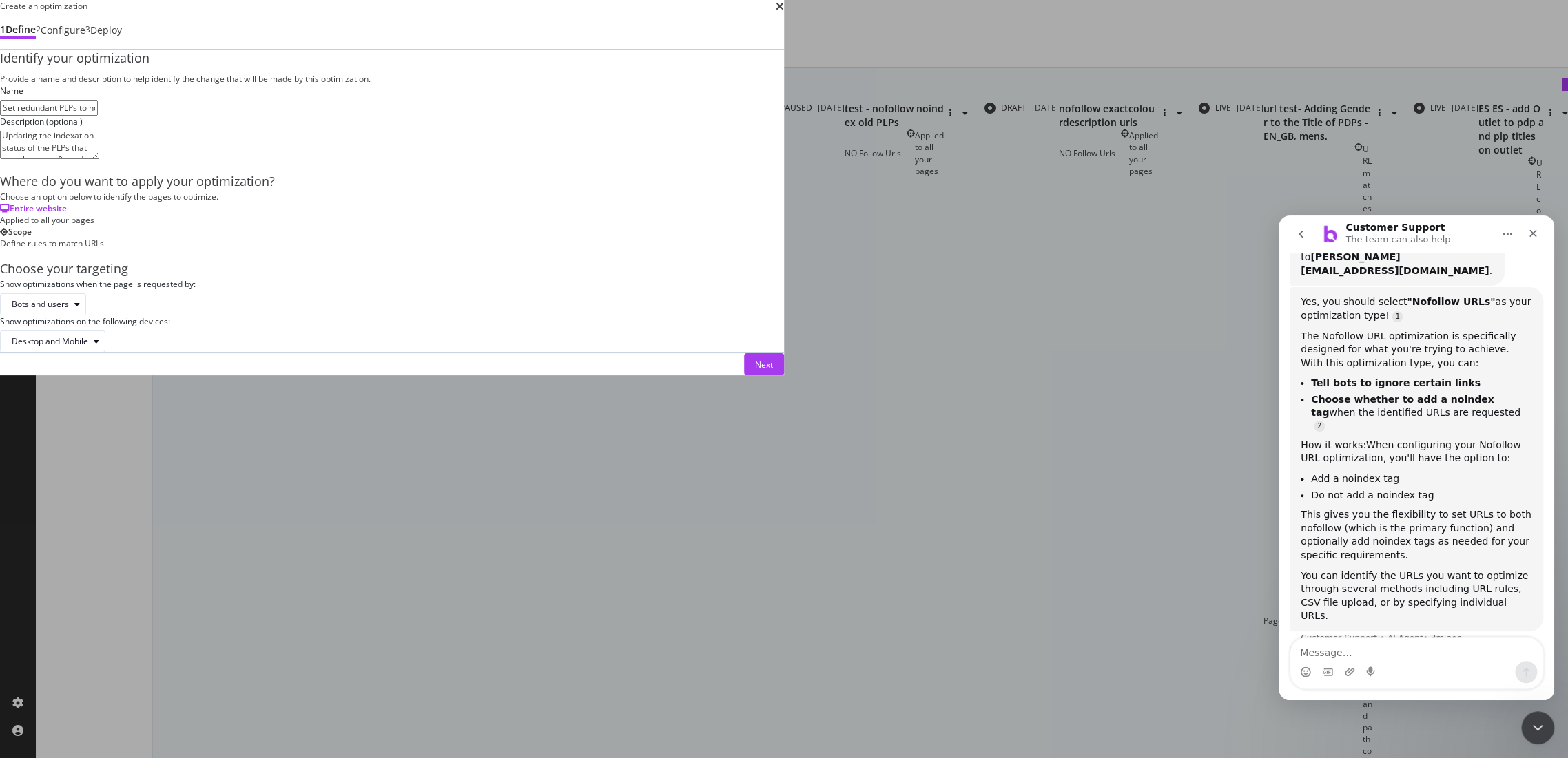
click at [1369, 663] on div "Intercom messenger" at bounding box center [1371, 672] width 11 height 22
click at [1314, 642] on textarea "Message…" at bounding box center [1416, 650] width 252 height 24
click at [1314, 654] on textarea "Message…" at bounding box center [1416, 650] width 252 height 24
drag, startPoint x: 370, startPoint y: 179, endPoint x: 306, endPoint y: 187, distance: 64.5
click at [313, 179] on div "Create an optimization 1 Define 2 Configure 3 Deploy Identify your optimization…" at bounding box center [391, 188] width 784 height 376
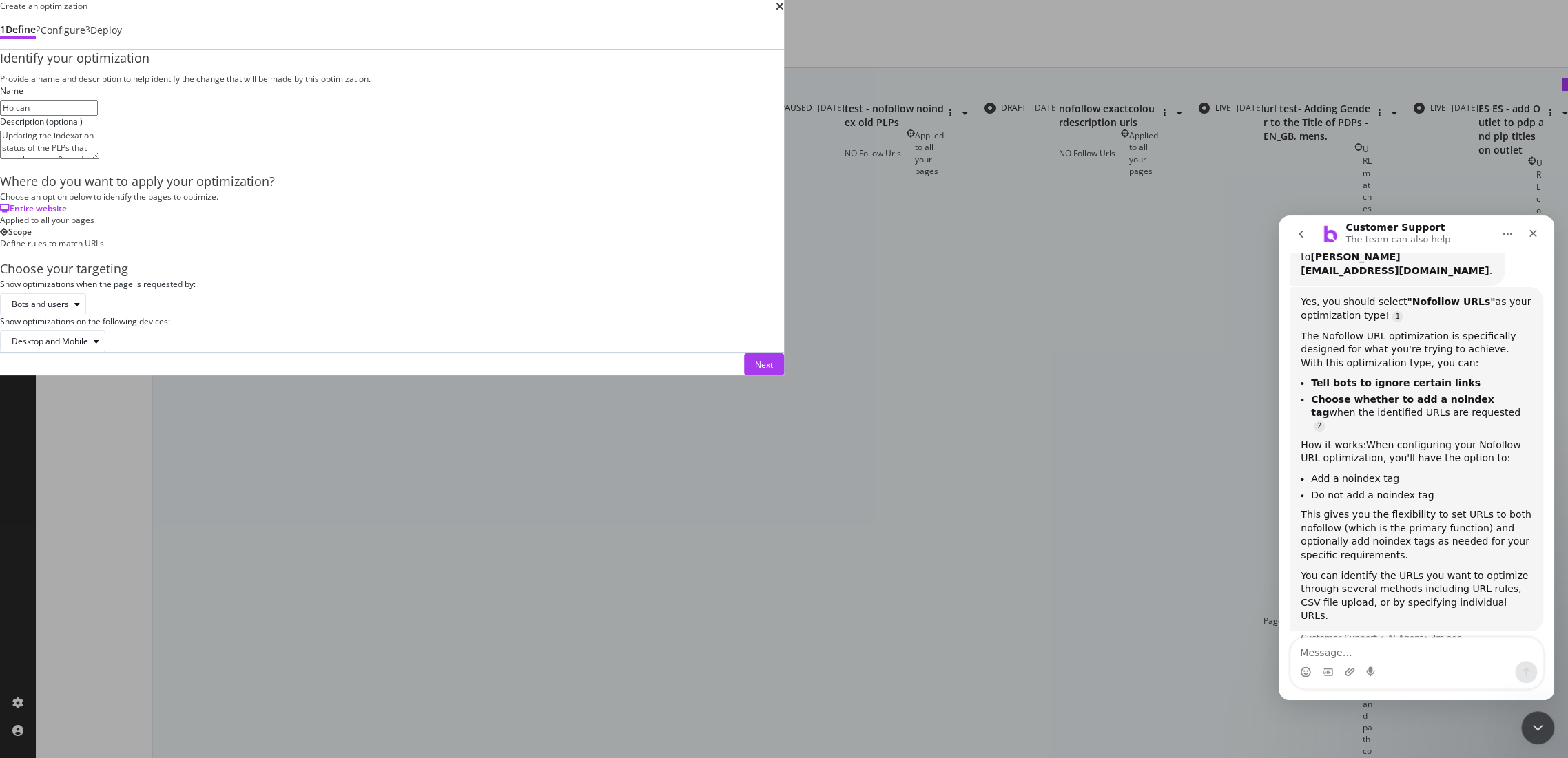
paste input "Set redundant PLPs to noindex, nofollow"
click at [1327, 647] on textarea "Message…" at bounding box center [1416, 650] width 252 height 24
click at [1329, 647] on textarea "Message…" at bounding box center [1416, 650] width 252 height 24
click at [1332, 655] on textarea "Message…" at bounding box center [1416, 650] width 252 height 24
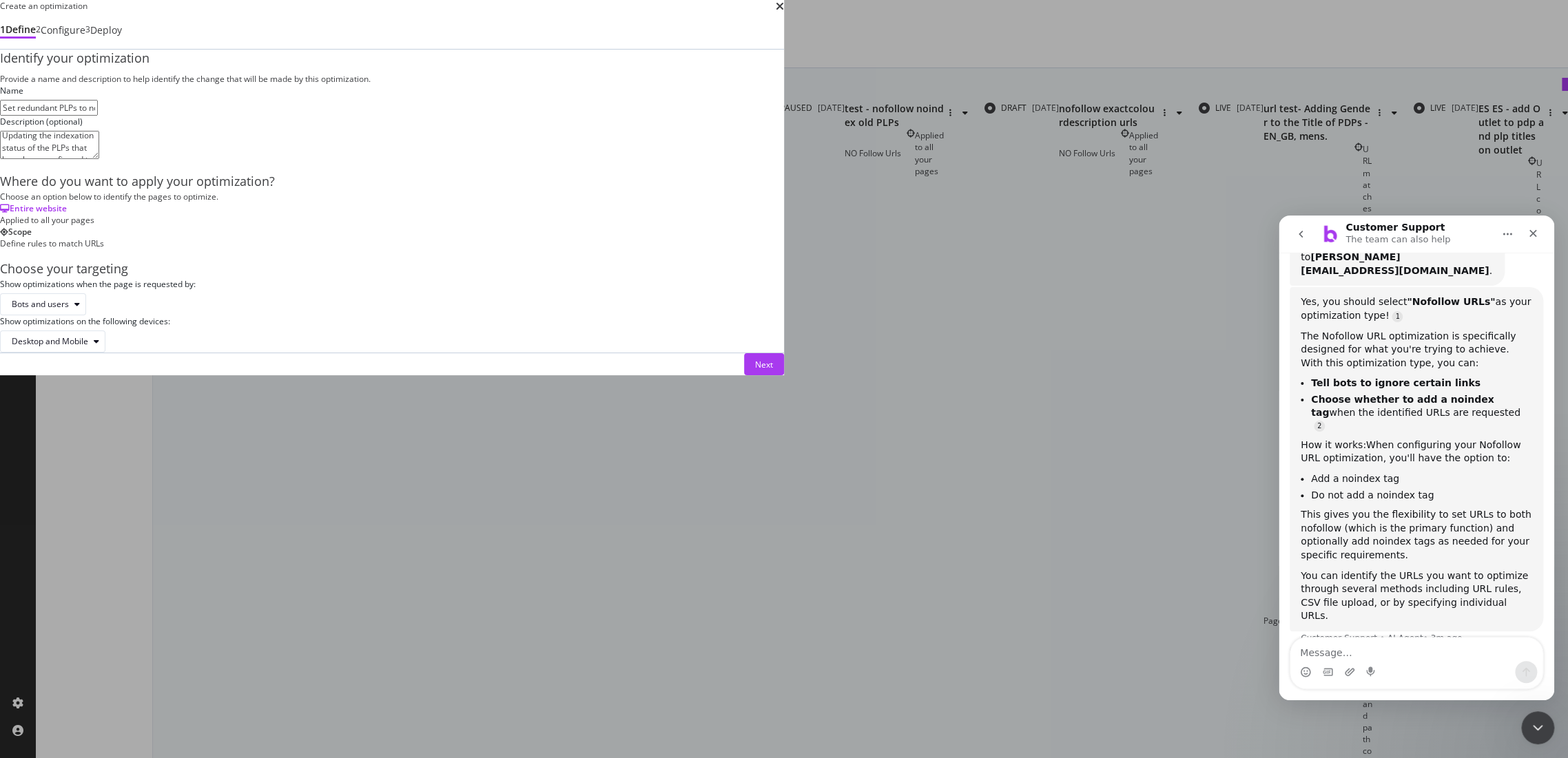
click at [1332, 655] on textarea "Message…" at bounding box center [1416, 650] width 252 height 24
type input "Set redundant PLPs to noindex, nofollow"
drag, startPoint x: 562, startPoint y: 373, endPoint x: 636, endPoint y: 413, distance: 84.1
click at [562, 249] on div "Define rules to match URLs" at bounding box center [391, 243] width 784 height 12
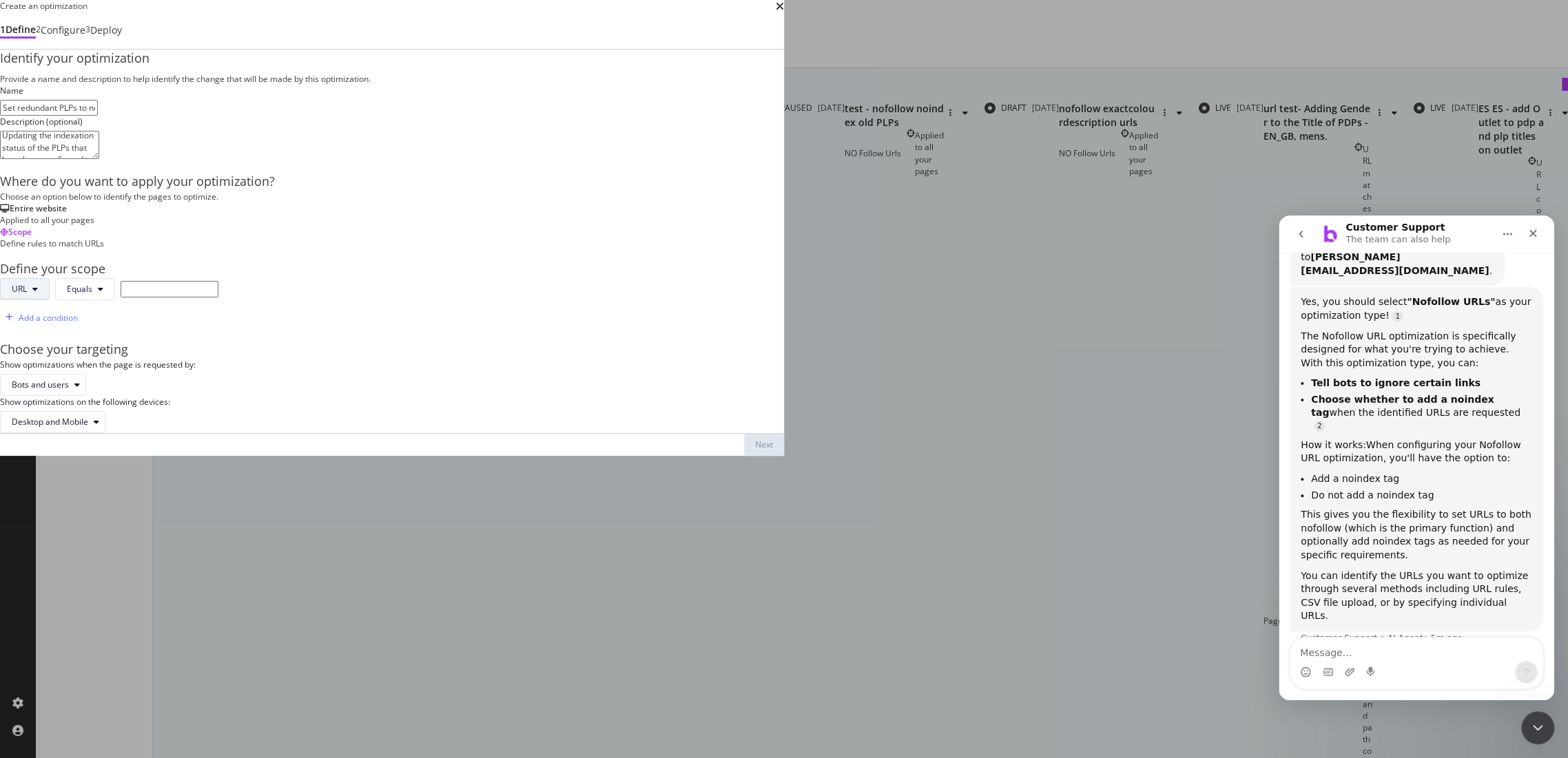
click at [49, 301] on button "URL" at bounding box center [25, 290] width 49 height 22
click at [431, 511] on span "Protocol" at bounding box center [417, 511] width 49 height 13
click at [66, 301] on span "Protocol" at bounding box center [33, 290] width 66 height 22
click at [66, 301] on button "Protocol" at bounding box center [33, 290] width 66 height 22
click at [426, 555] on span "Path" at bounding box center [417, 562] width 49 height 13
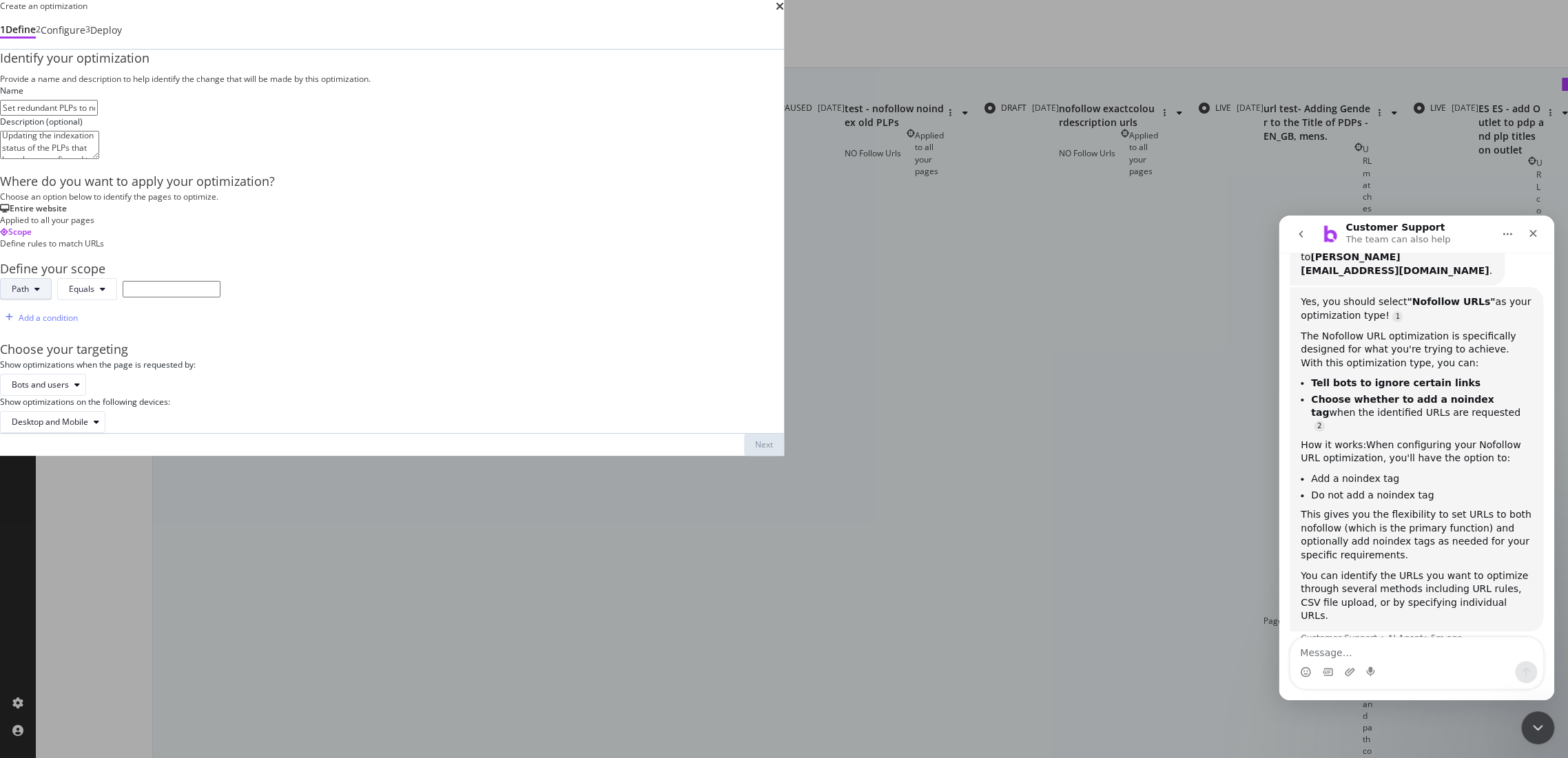
click at [51, 301] on button "Path" at bounding box center [26, 290] width 51 height 22
click at [413, 497] on div "Protocol" at bounding box center [417, 508] width 71 height 26
click at [43, 295] on span "Protocol" at bounding box center [27, 289] width 32 height 12
click at [435, 581] on span "Query String" at bounding box center [417, 588] width 49 height 13
click at [82, 301] on button "Query String" at bounding box center [41, 290] width 82 height 22
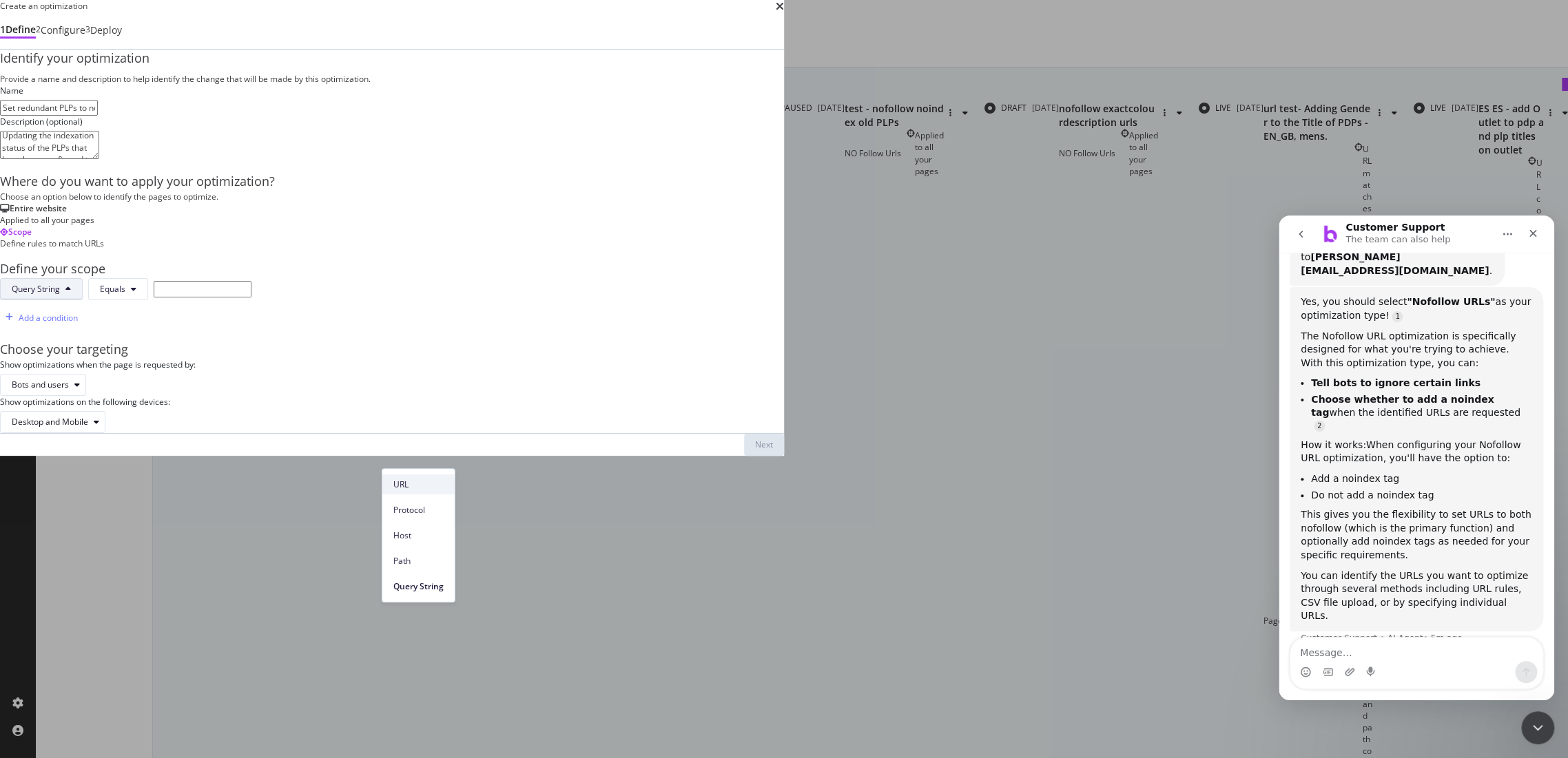
click at [421, 478] on div "URL" at bounding box center [418, 485] width 72 height 20
click at [1529, 728] on icon "Close Intercom Messenger" at bounding box center [1536, 726] width 16 height 16
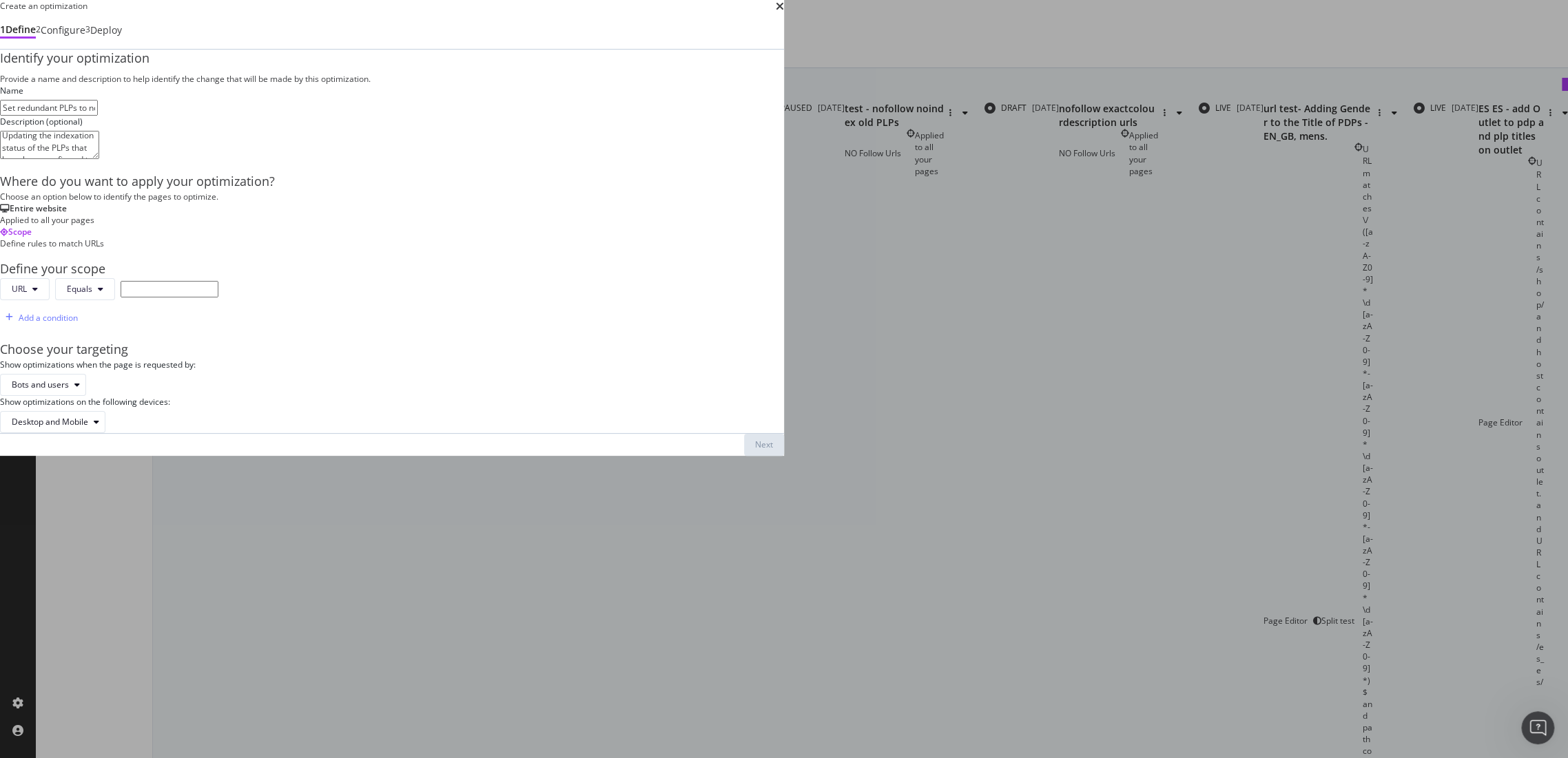
scroll to position [2, 0]
click at [394, 226] on div "Entire website Applied to all your pages" at bounding box center [391, 214] width 784 height 24
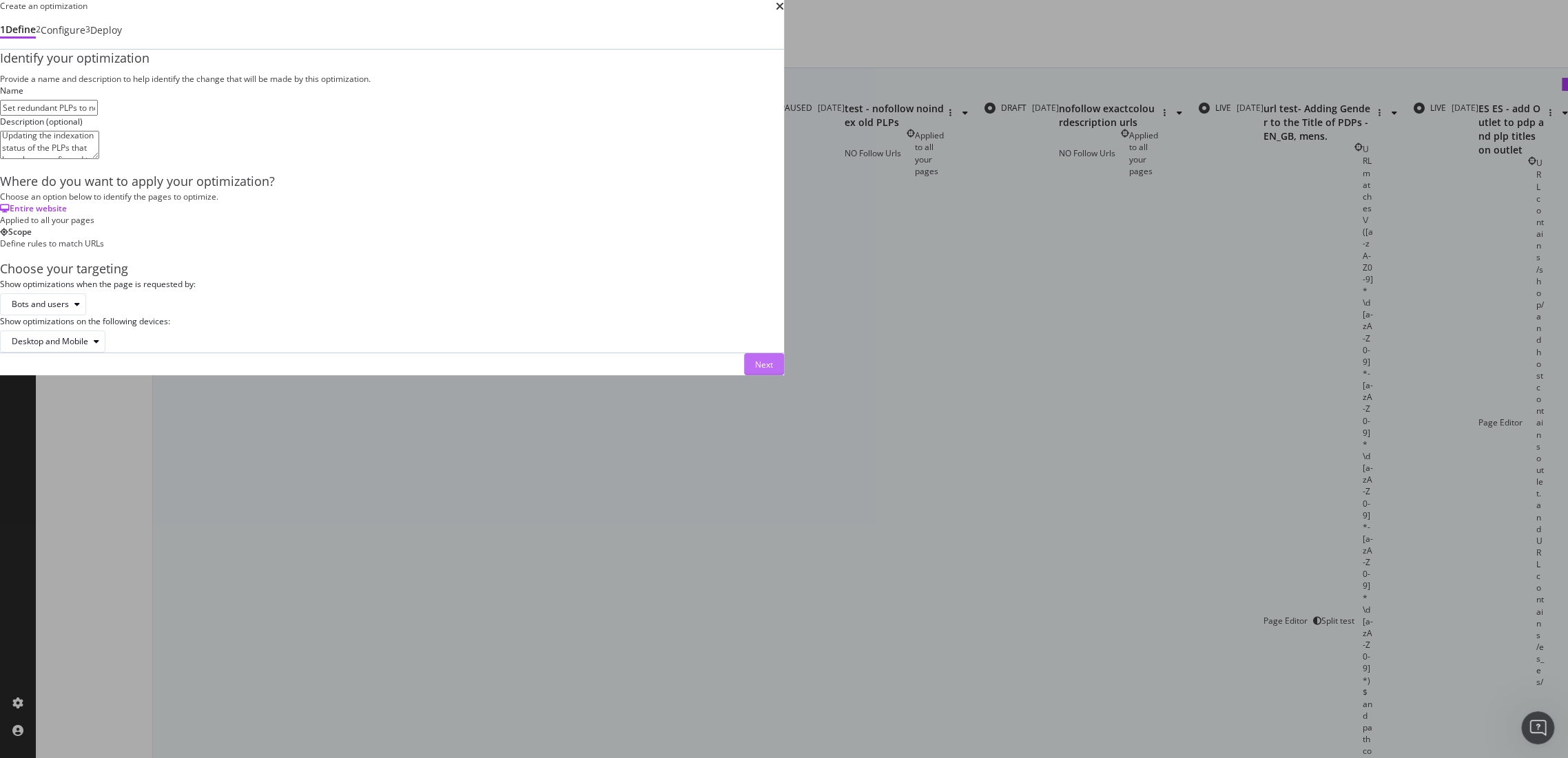
click at [773, 370] on div "Next" at bounding box center [764, 365] width 18 height 12
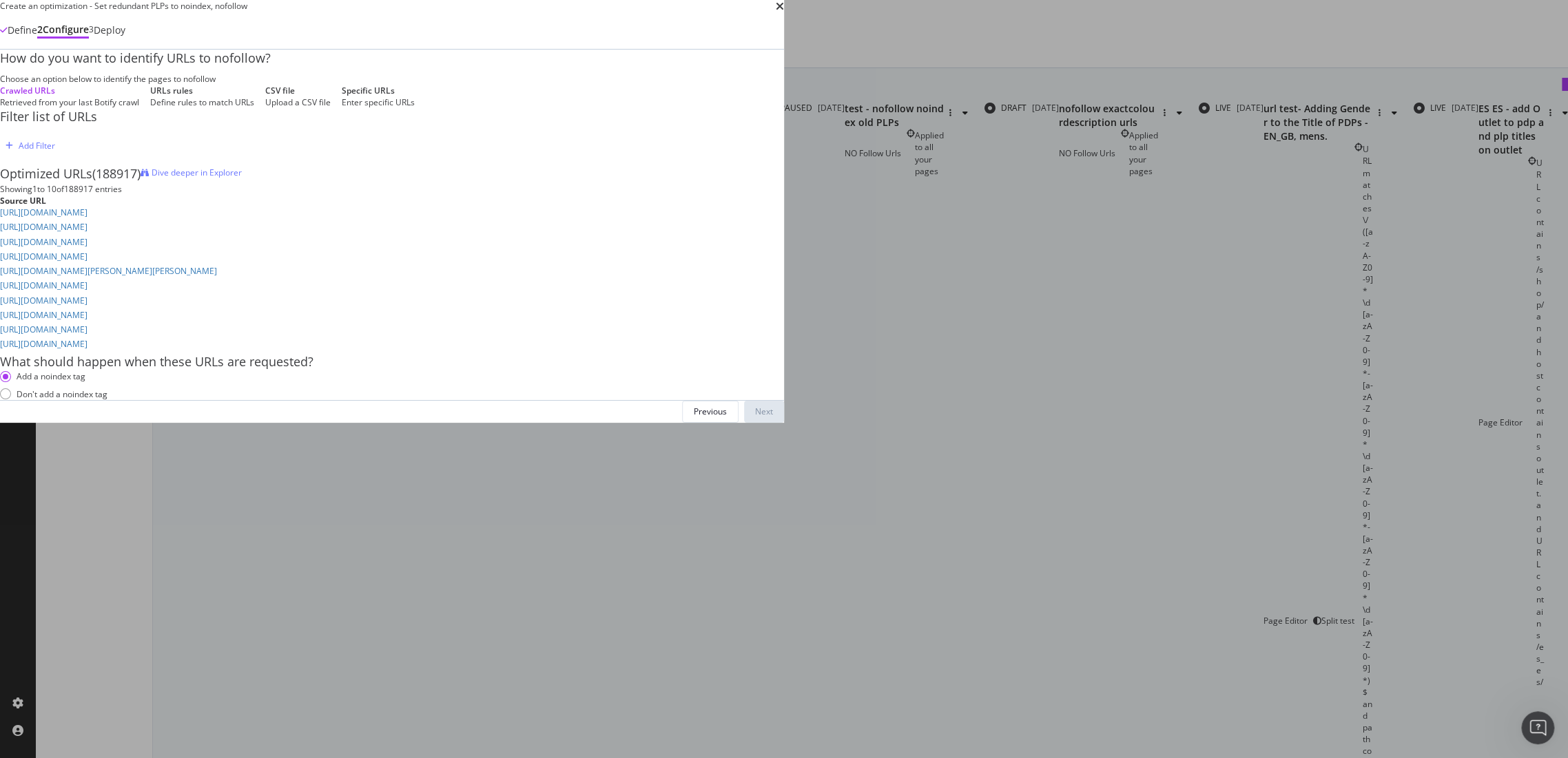
click at [331, 108] on div "CSV file Upload a CSV file" at bounding box center [297, 96] width 65 height 24
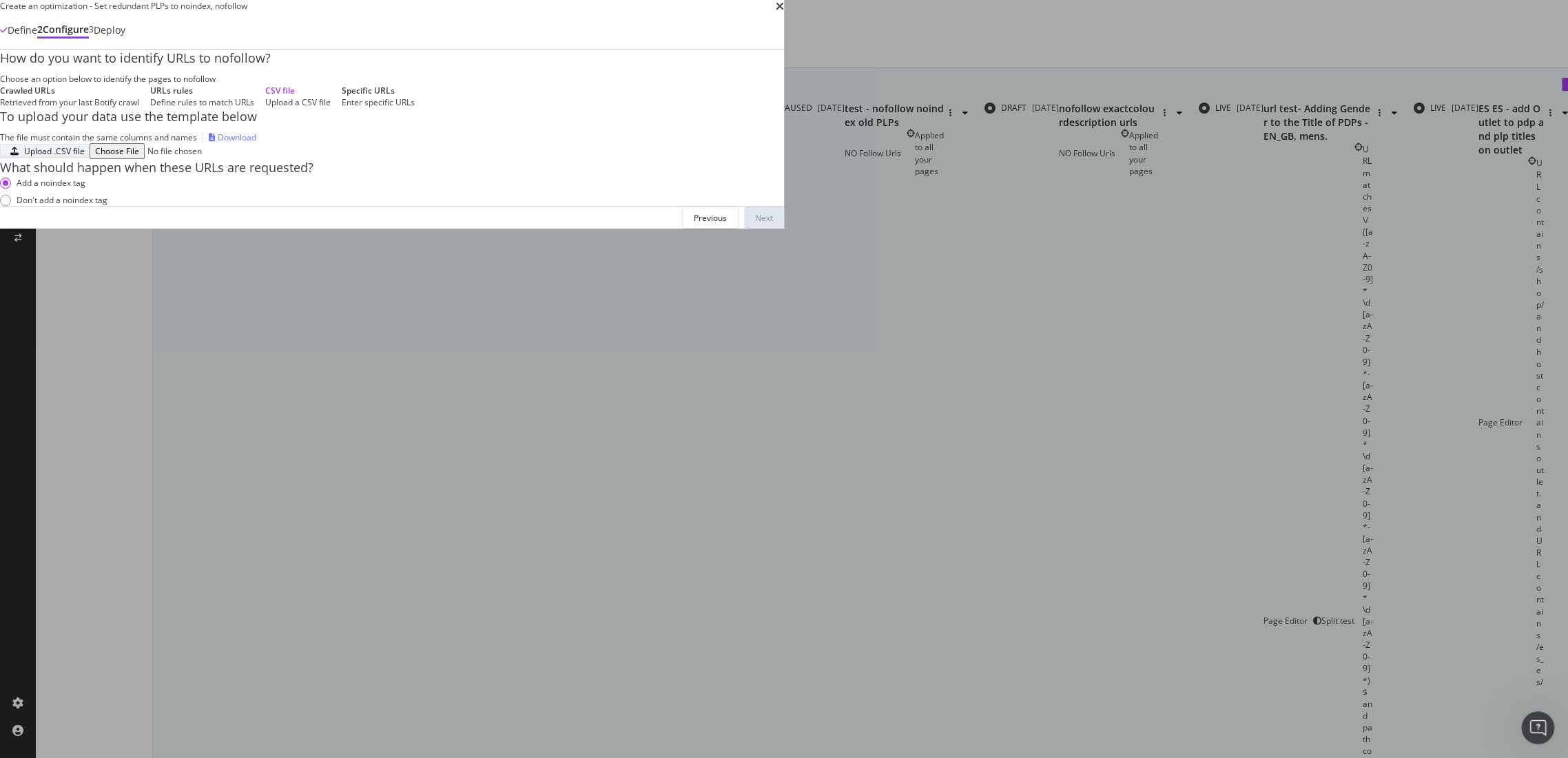
click at [84, 157] on div "Upload .CSV file" at bounding box center [54, 151] width 60 height 12
click at [784, 12] on icon "times" at bounding box center [779, 6] width 8 height 11
